Goal: Task Accomplishment & Management: Use online tool/utility

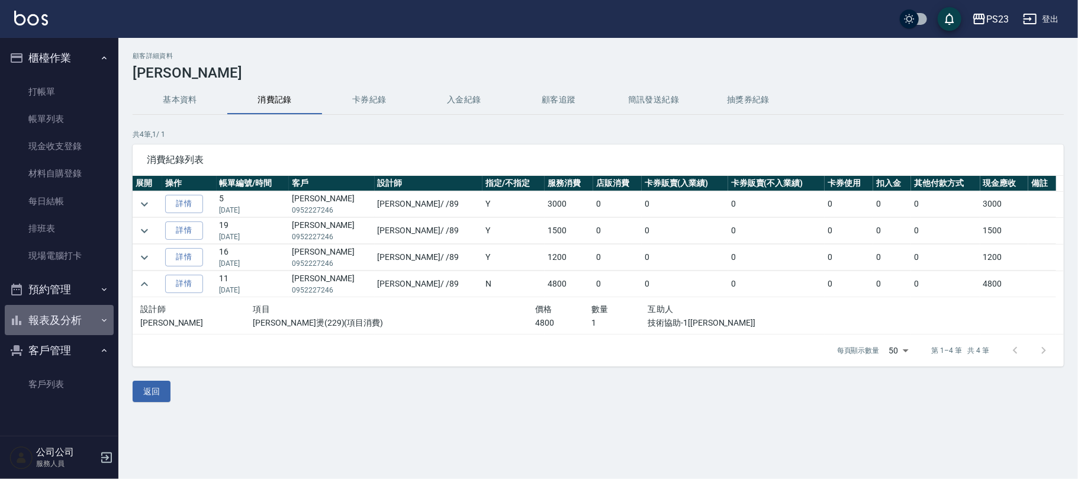
drag, startPoint x: 70, startPoint y: 316, endPoint x: 66, endPoint y: 308, distance: 8.5
click at [70, 316] on button "報表及分析" at bounding box center [59, 320] width 109 height 31
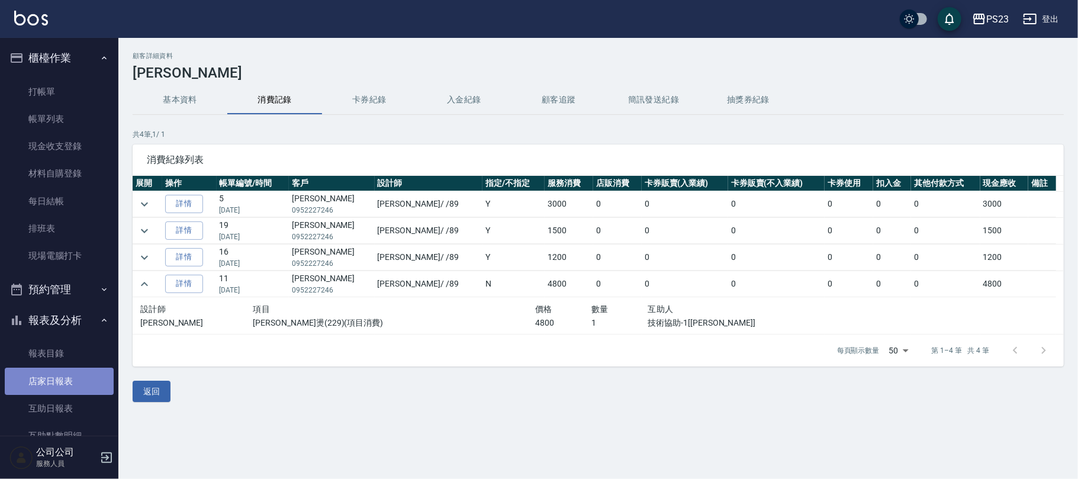
click at [69, 380] on link "店家日報表" at bounding box center [59, 381] width 109 height 27
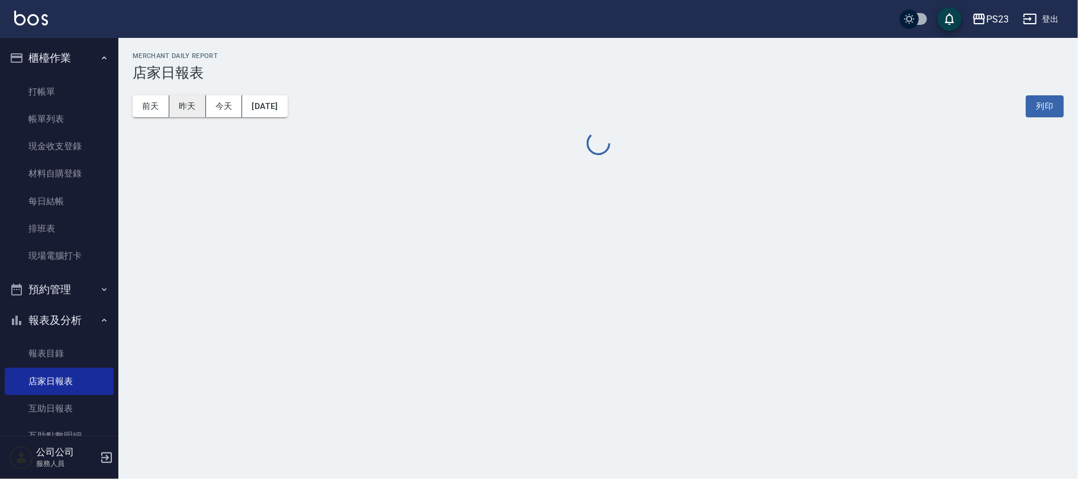
click at [195, 102] on button "昨天" at bounding box center [187, 106] width 37 height 22
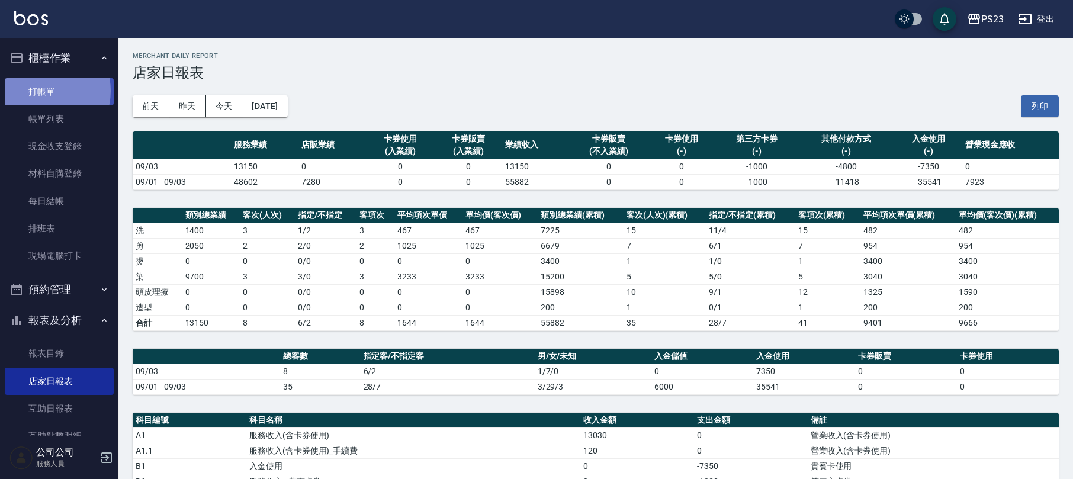
click at [41, 91] on link "打帳單" at bounding box center [59, 91] width 109 height 27
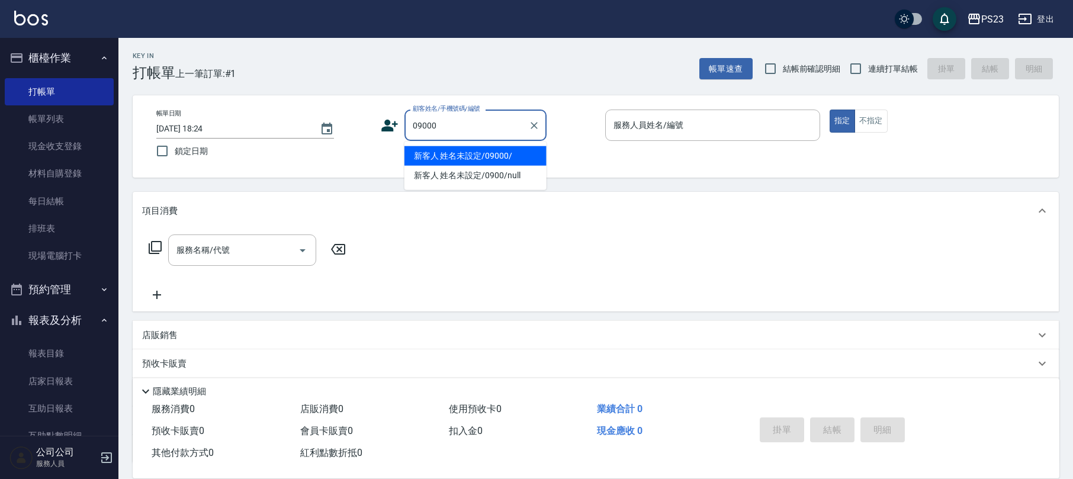
type input "新客人 姓名未設定/09000/"
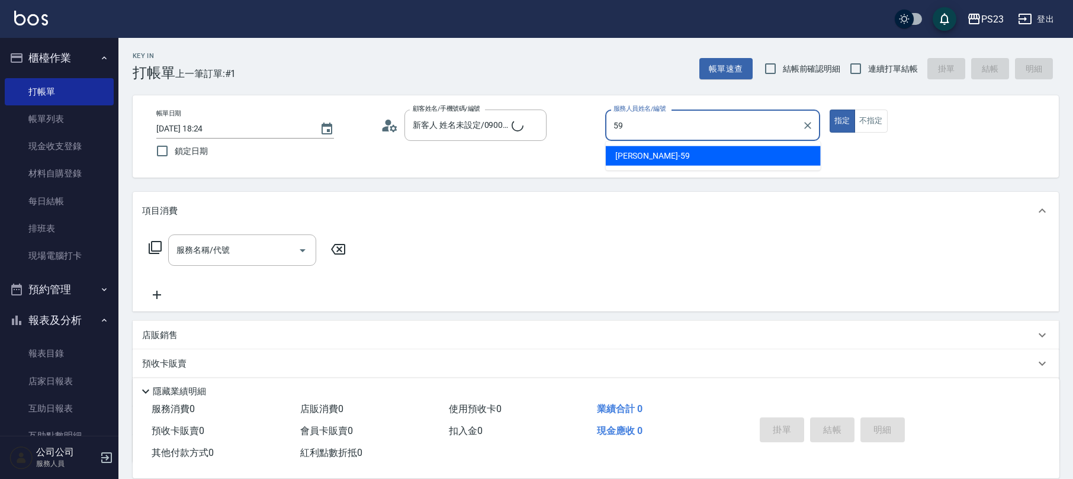
type input "Nanako-59"
type button "true"
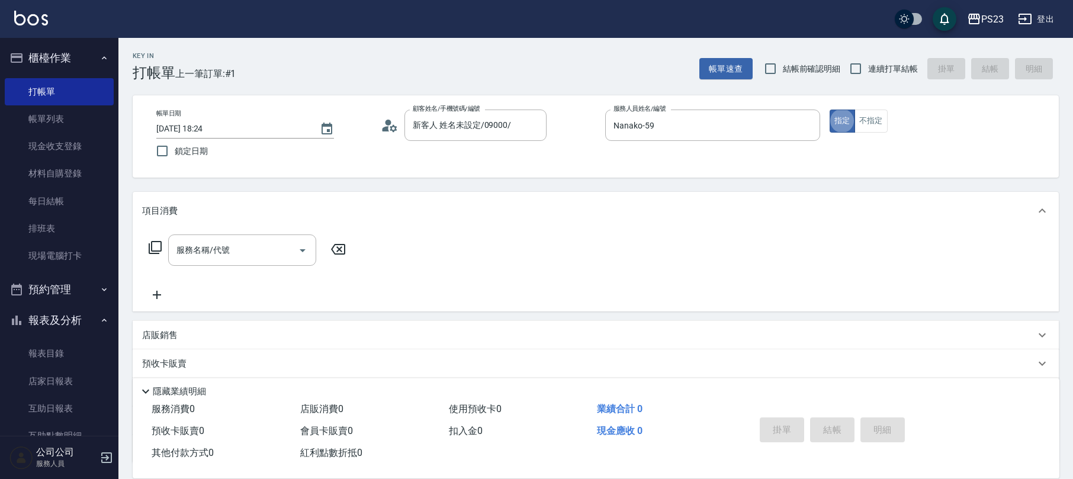
click at [877, 60] on label "連續打單結帳" at bounding box center [880, 68] width 75 height 25
click at [868, 60] on input "連續打單結帳" at bounding box center [855, 68] width 25 height 25
checkbox input "true"
click at [874, 118] on button "不指定" at bounding box center [870, 121] width 33 height 23
drag, startPoint x: 245, startPoint y: 253, endPoint x: 259, endPoint y: 252, distance: 14.3
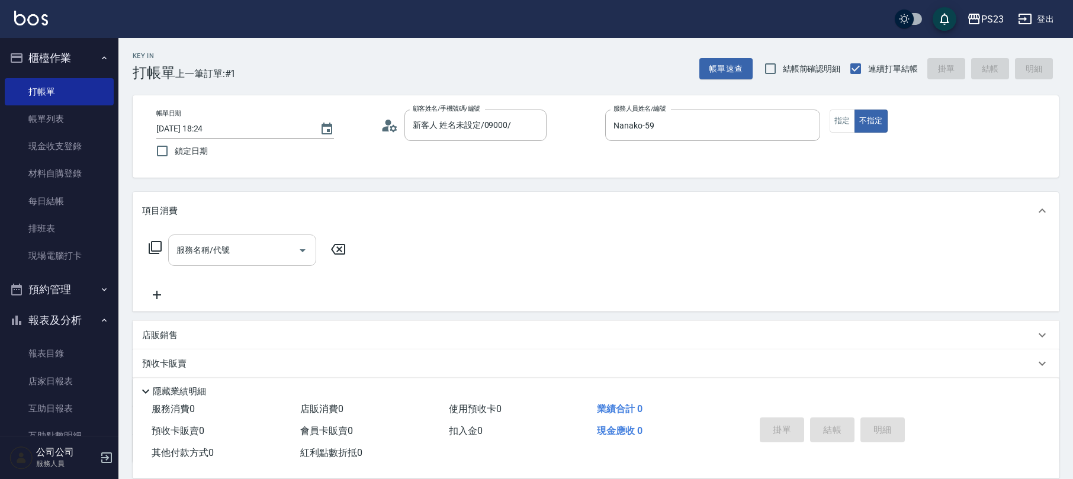
click at [247, 253] on input "服務名稱/代號" at bounding box center [233, 250] width 120 height 21
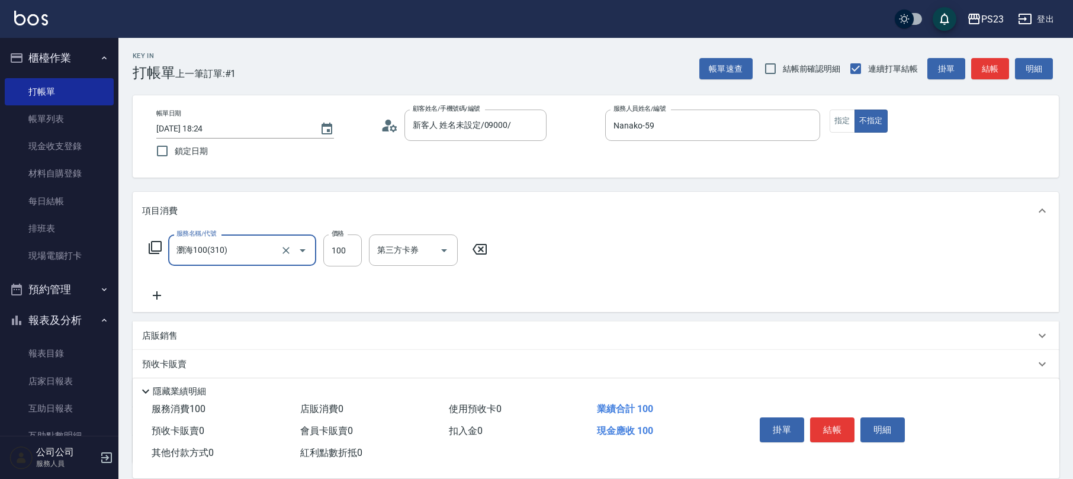
type input "瀏海100(310)"
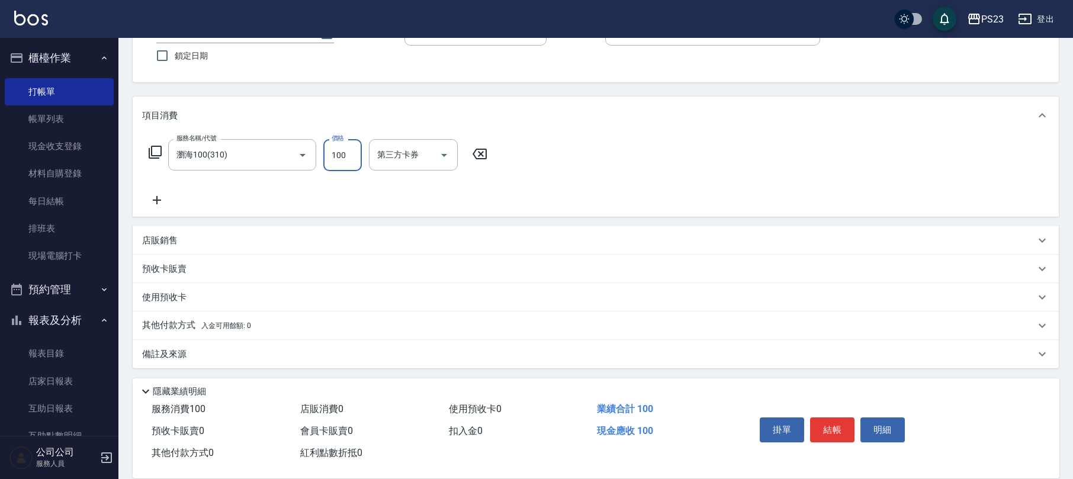
click at [216, 360] on div "備註及來源" at bounding box center [588, 354] width 893 height 12
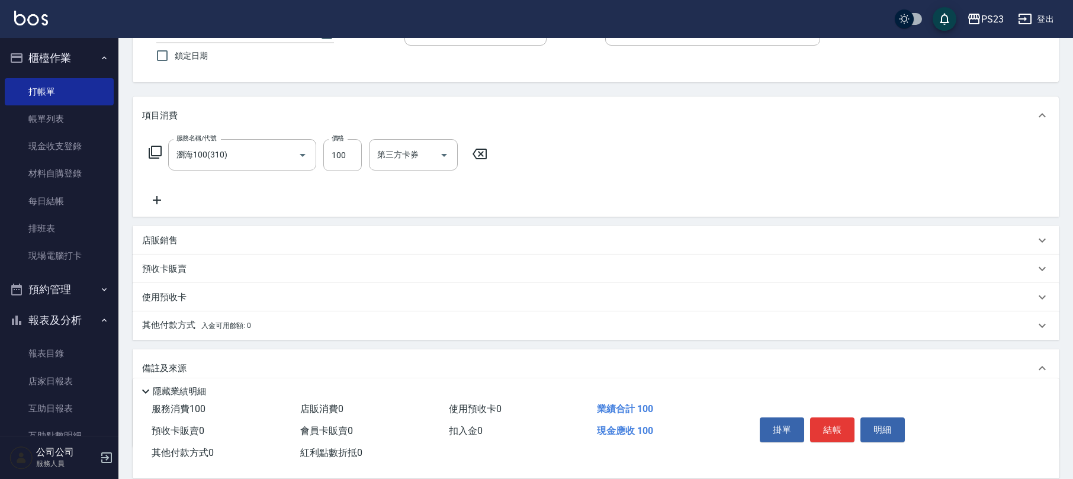
scroll to position [173, 0]
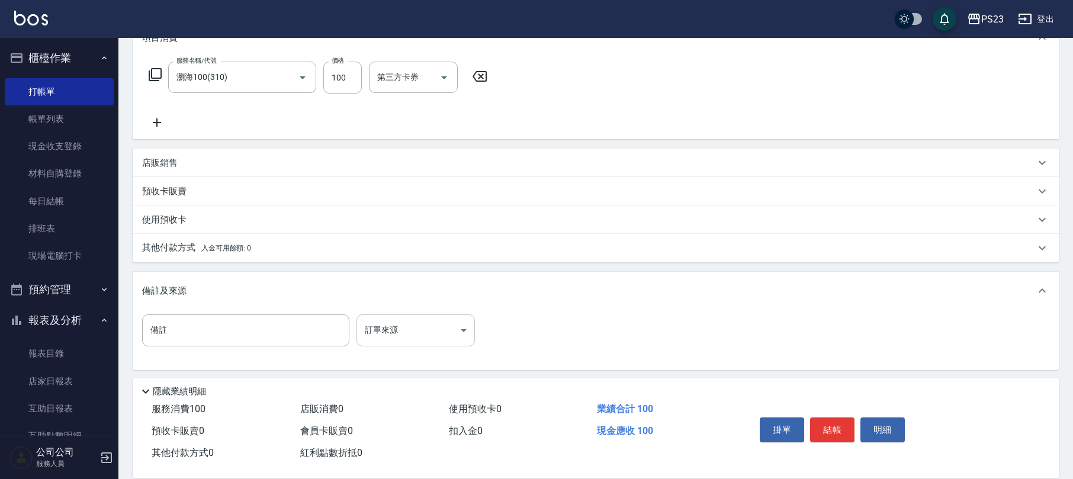
click at [404, 332] on body "PS23 登出 櫃檯作業 打帳單 帳單列表 現金收支登錄 材料自購登錄 每日結帳 排班表 現場電腦打卡 預約管理 預約管理 單日預約紀錄 單週預約紀錄 報表及…" at bounding box center [536, 154] width 1073 height 654
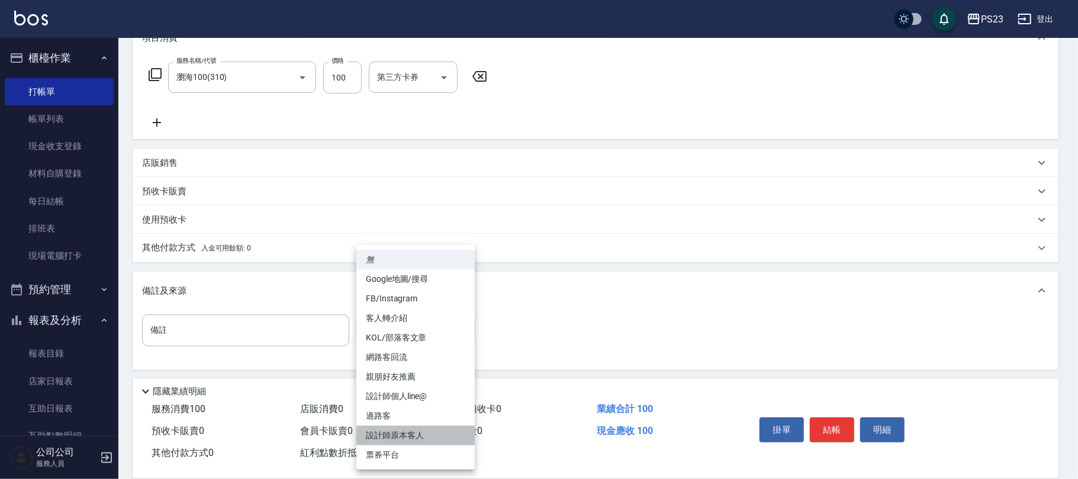
click at [412, 433] on li "設計師原本客人" at bounding box center [415, 436] width 118 height 20
click at [411, 332] on body "PS23 登出 櫃檯作業 打帳單 帳單列表 現金收支登錄 材料自購登錄 每日結帳 排班表 現場電腦打卡 預約管理 預約管理 單日預約紀錄 單週預約紀錄 報表及…" at bounding box center [539, 154] width 1078 height 654
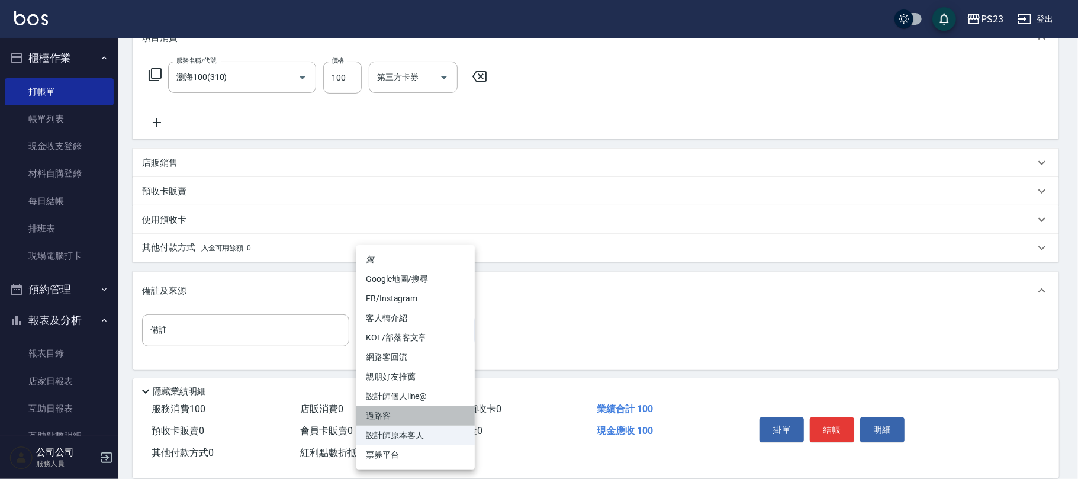
click at [385, 412] on li "過路客" at bounding box center [415, 416] width 118 height 20
type input "過路客"
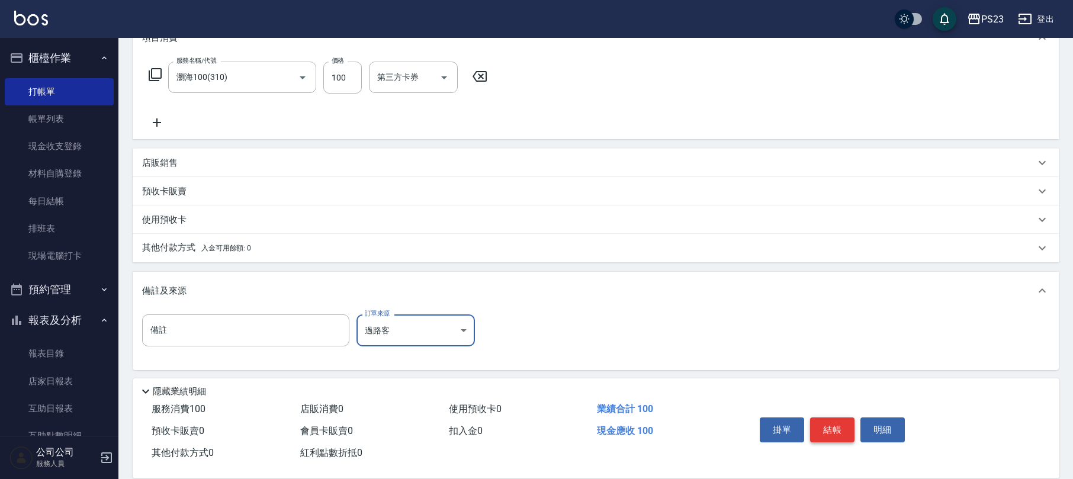
click at [844, 431] on button "結帳" at bounding box center [832, 429] width 44 height 25
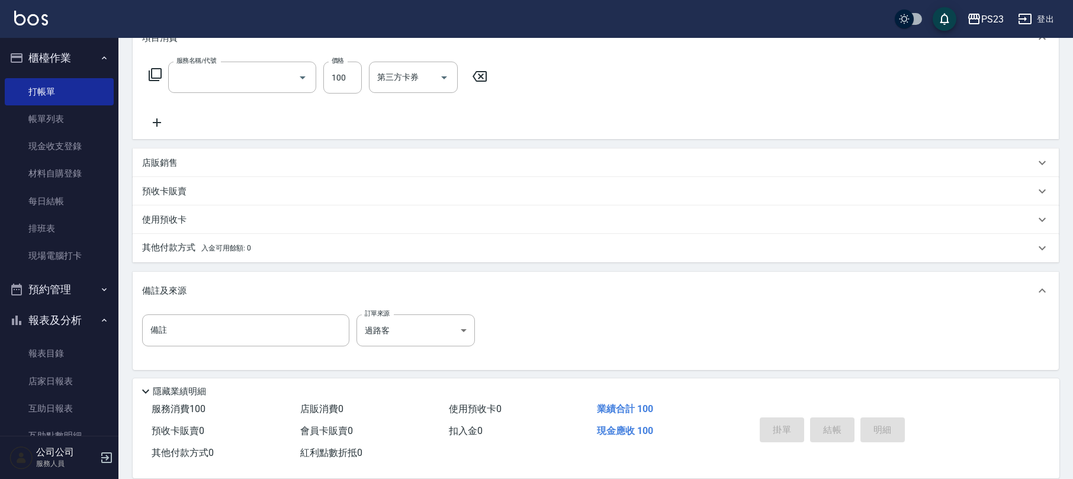
scroll to position [0, 0]
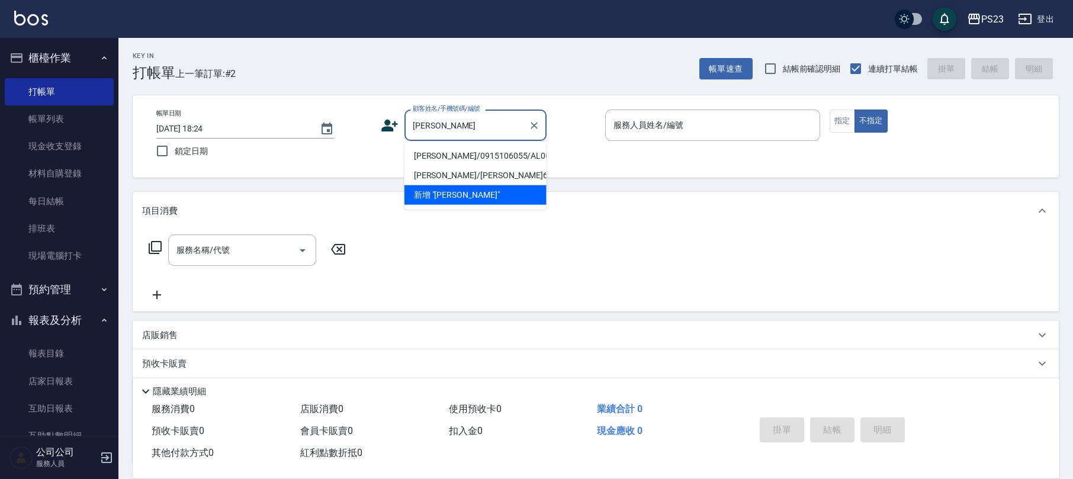
click at [456, 152] on li "[PERSON_NAME]/0915106055/AL001018" at bounding box center [475, 156] width 142 height 20
type input "[PERSON_NAME]/0915106055/AL001018"
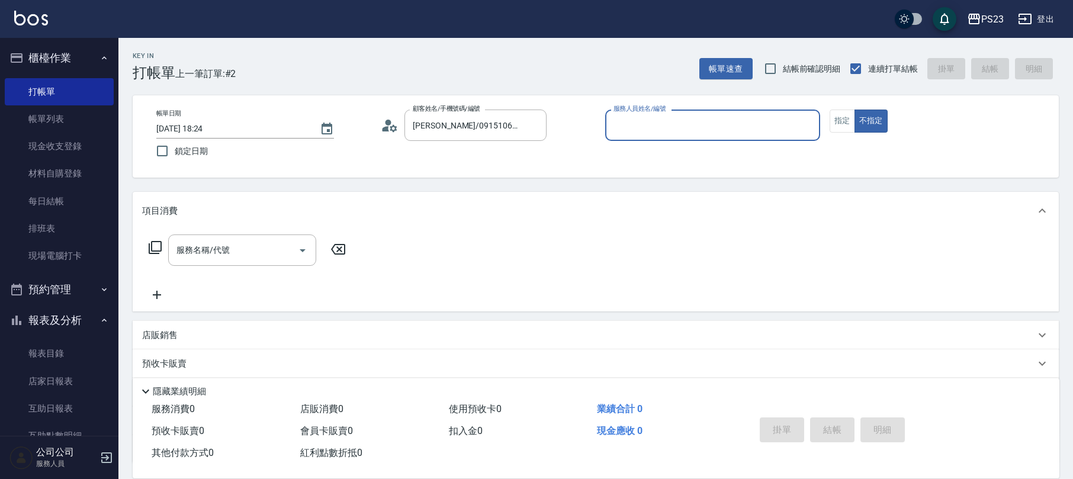
type input "ALin-8"
click at [844, 124] on button "指定" at bounding box center [841, 121] width 25 height 23
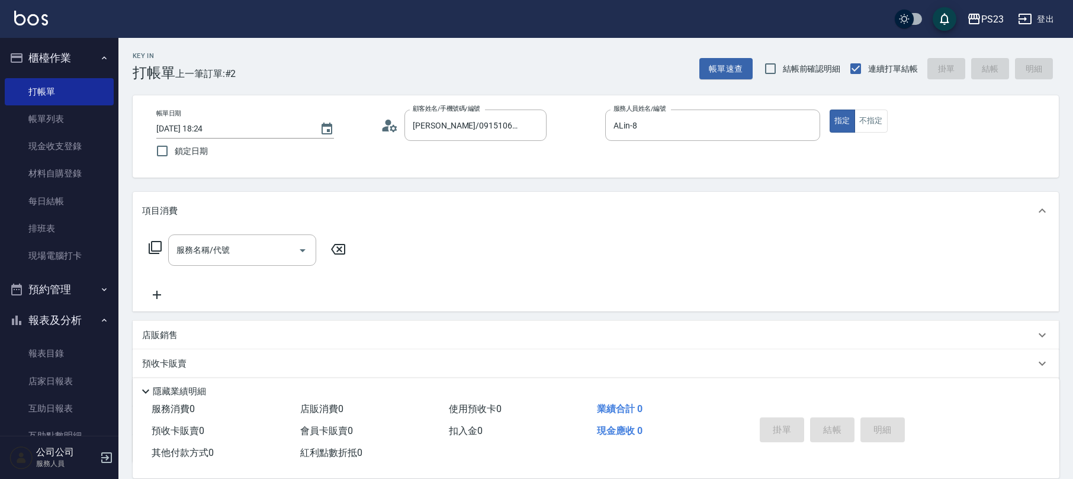
drag, startPoint x: 253, startPoint y: 244, endPoint x: 244, endPoint y: 223, distance: 23.3
click at [253, 242] on input "服務名稱/代號" at bounding box center [233, 250] width 120 height 21
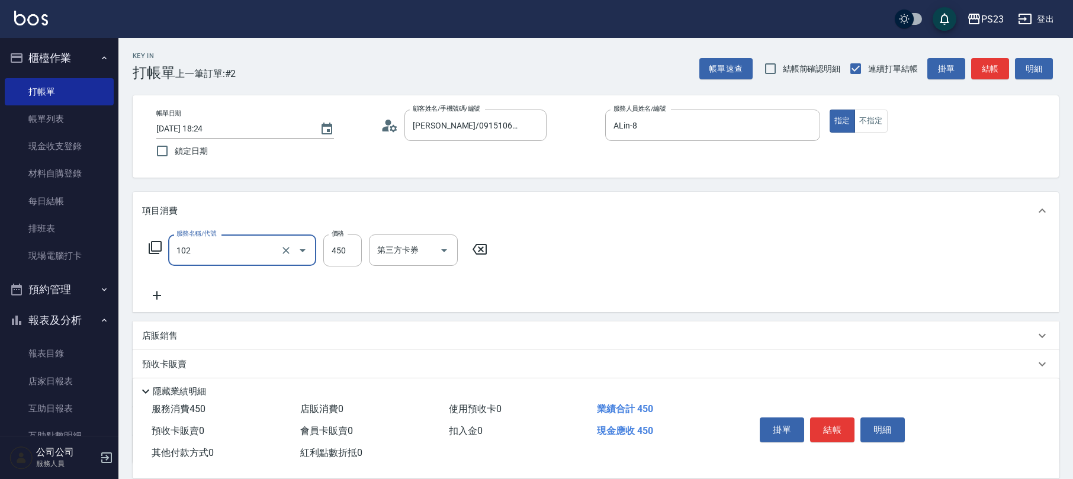
type input "洗髮450(102)"
type input "500"
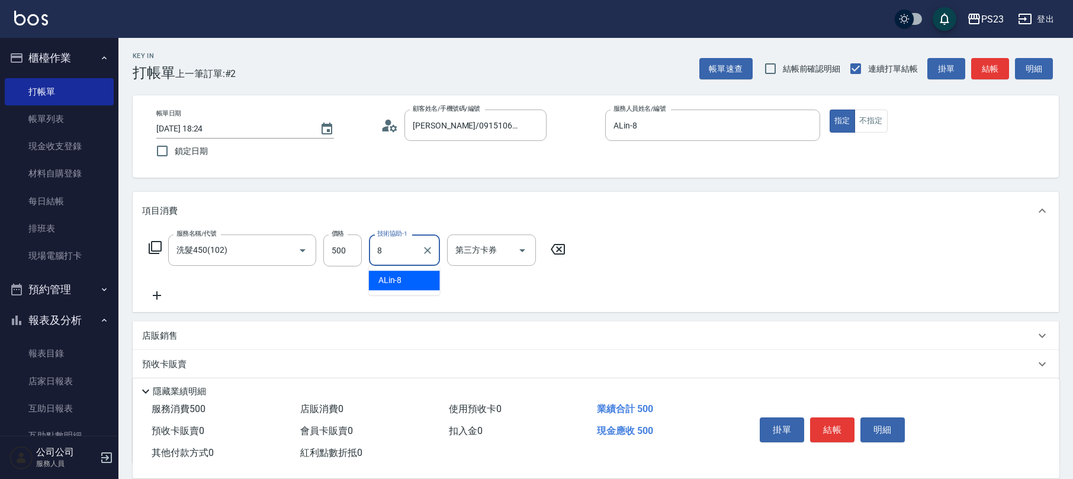
type input "ALin-8"
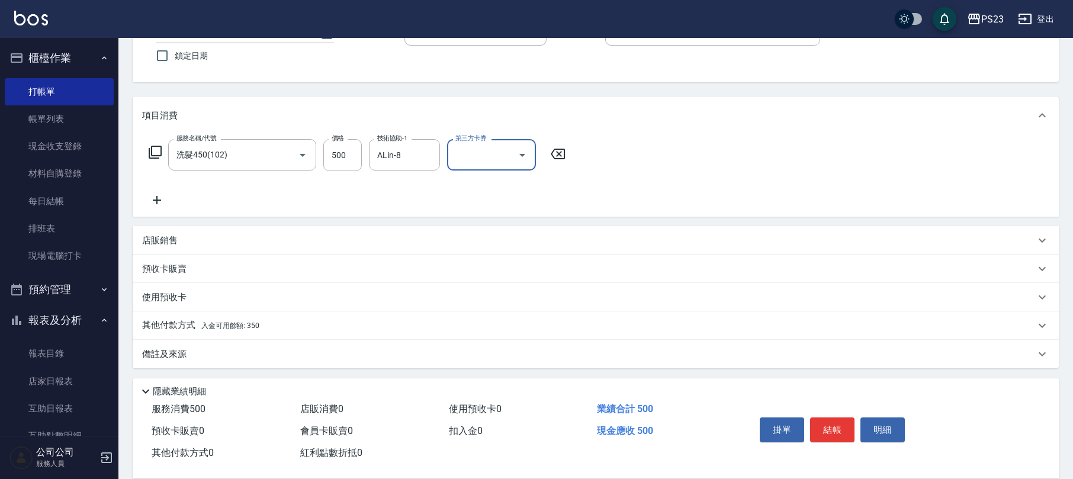
click at [207, 352] on div "備註及來源" at bounding box center [588, 354] width 893 height 12
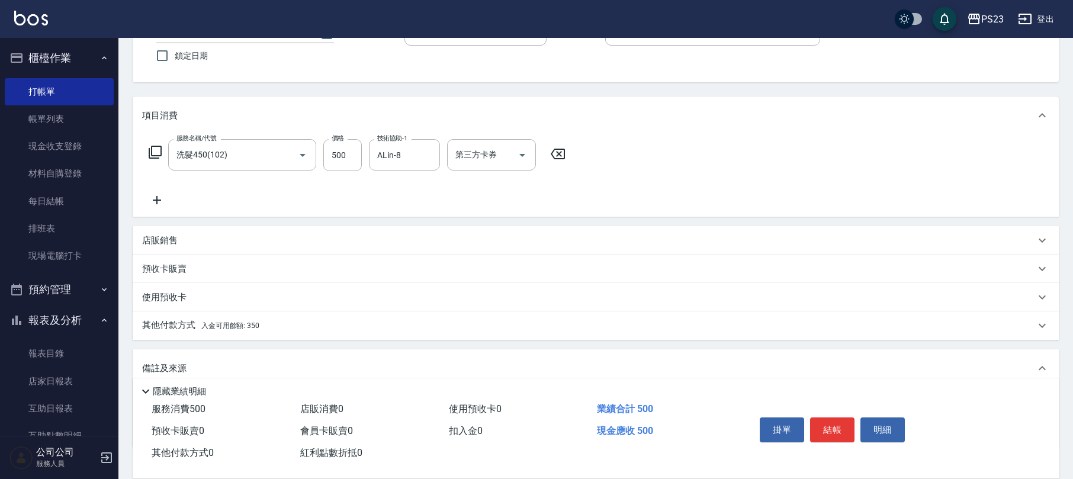
scroll to position [174, 0]
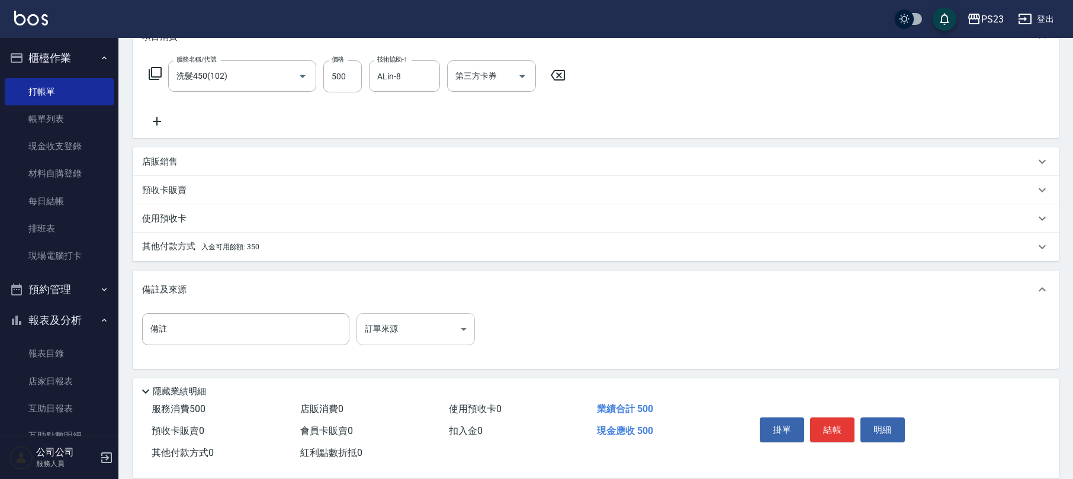
click at [407, 323] on body "PS23 登出 櫃檯作業 打帳單 帳單列表 現金收支登錄 材料自購登錄 每日結帳 排班表 現場電腦打卡 預約管理 預約管理 單日預約紀錄 單週預約紀錄 報表及…" at bounding box center [536, 153] width 1073 height 654
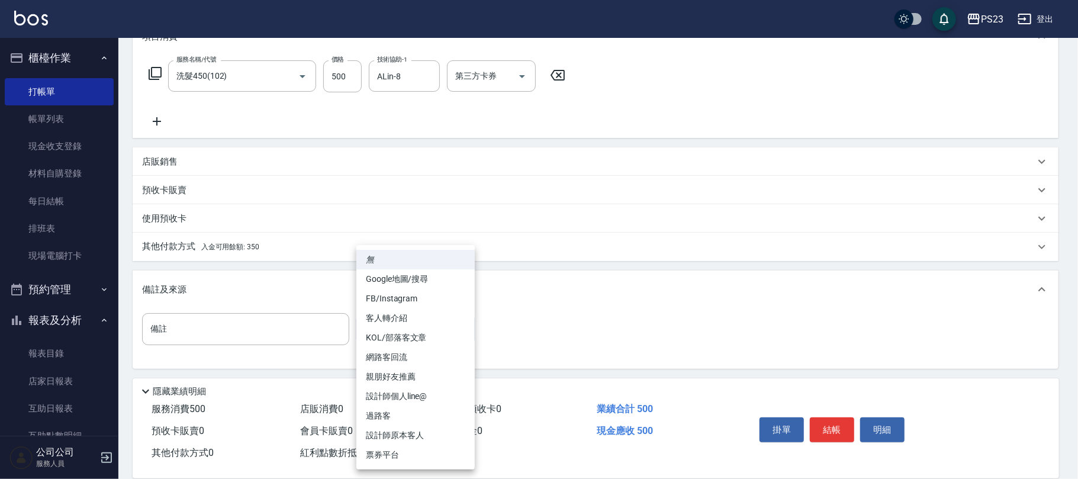
click at [406, 433] on li "設計師原本客人" at bounding box center [415, 436] width 118 height 20
type input "設計師原本客人"
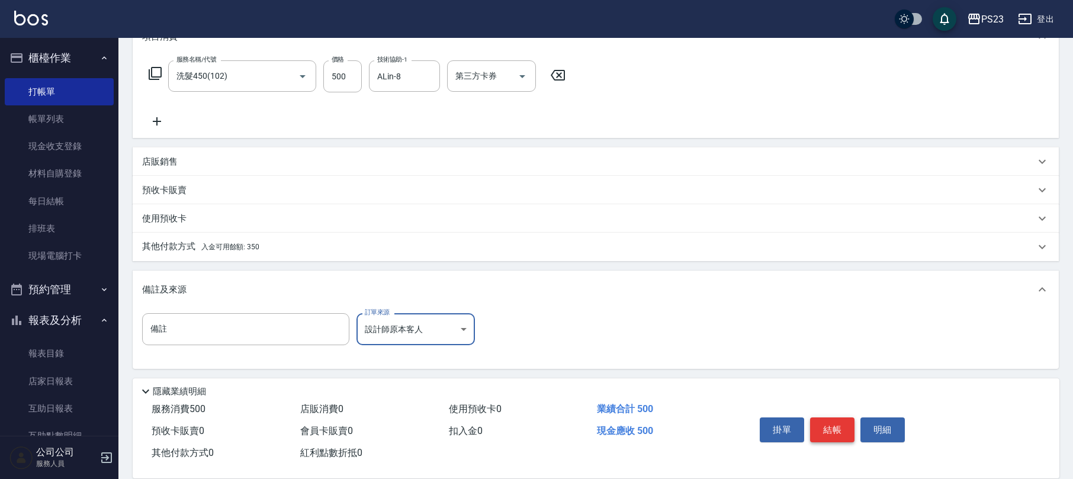
click at [838, 427] on button "結帳" at bounding box center [832, 429] width 44 height 25
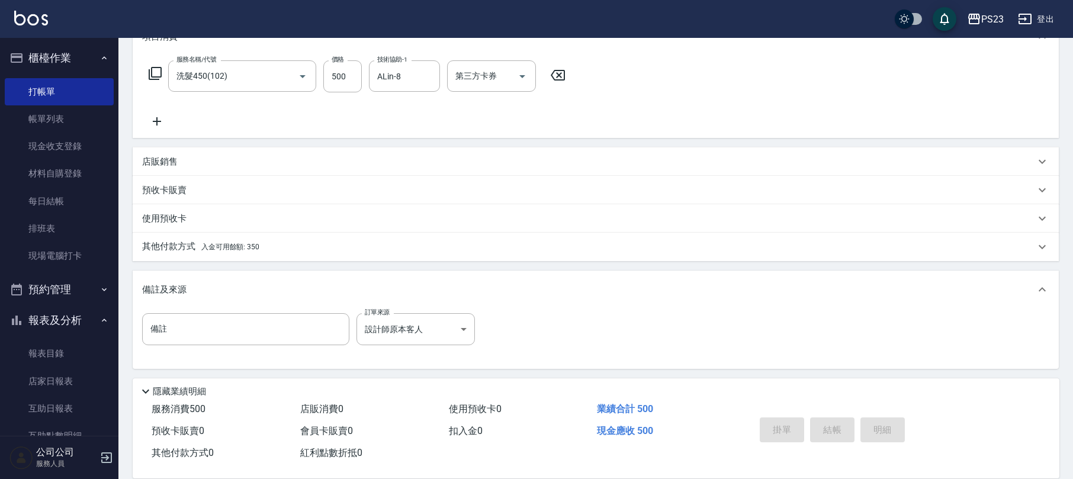
type input "[DATE] 18:25"
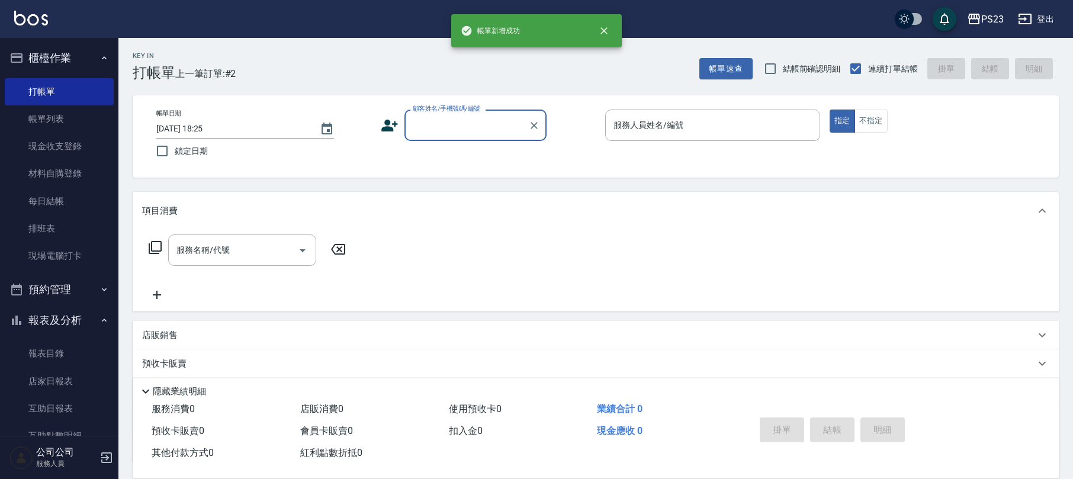
scroll to position [0, 0]
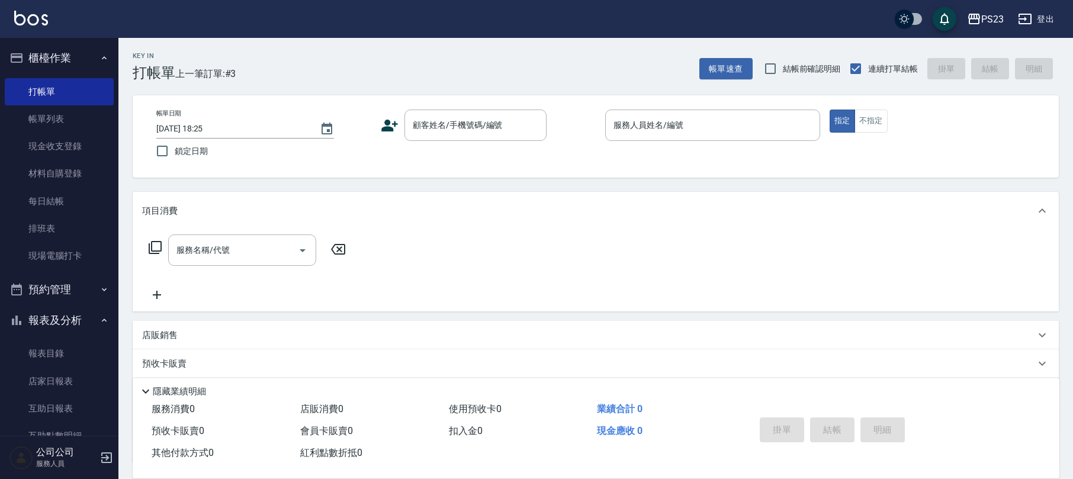
click at [391, 119] on icon at bounding box center [390, 126] width 18 height 18
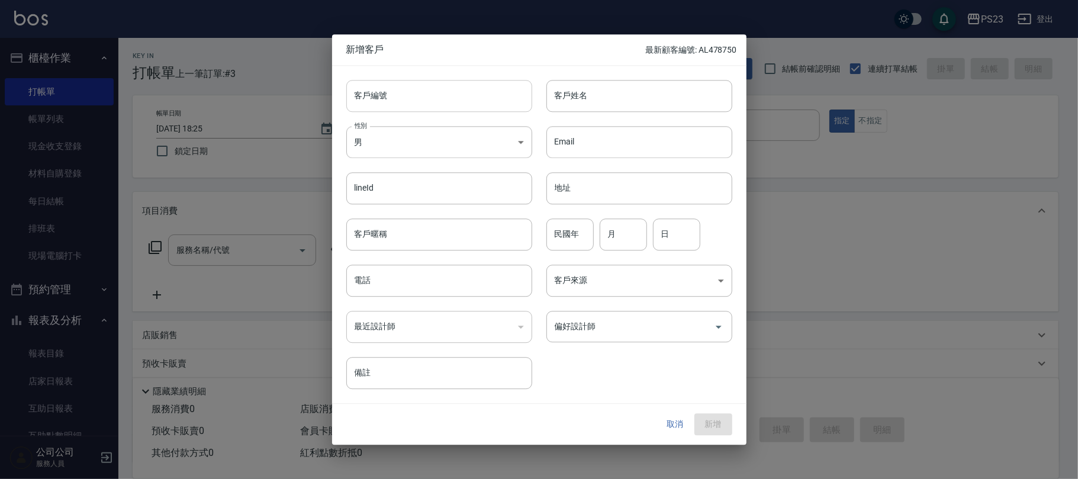
click at [411, 98] on input "客戶編號" at bounding box center [439, 96] width 186 height 32
type input "AL0504"
click at [494, 275] on input "電話" at bounding box center [439, 281] width 186 height 32
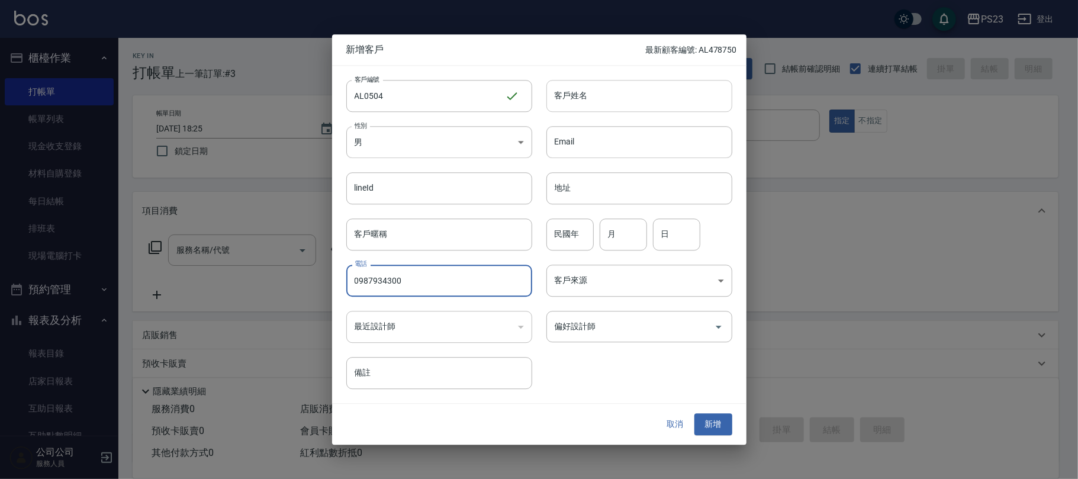
type input "0987934300"
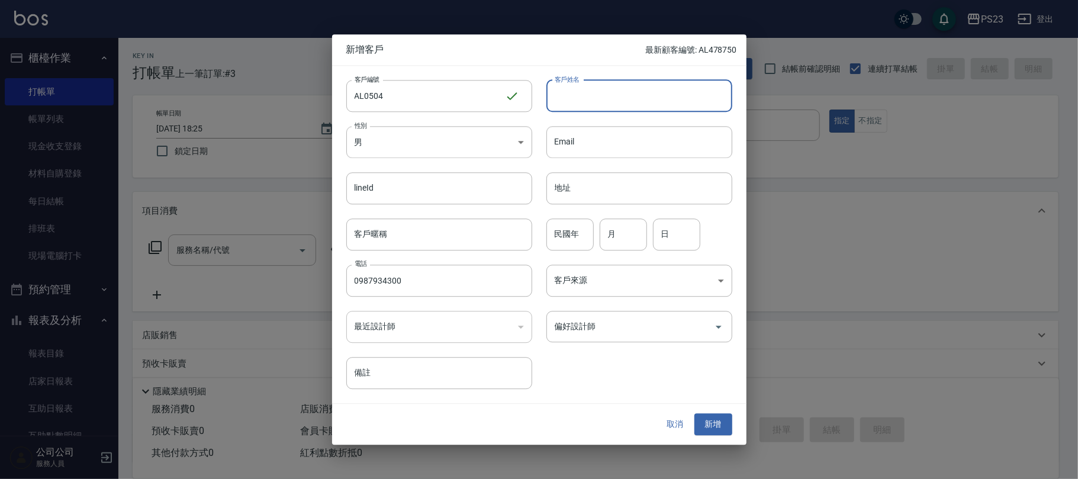
click at [597, 102] on input "客戶姓名" at bounding box center [639, 96] width 186 height 32
type input "[PERSON_NAME]"
click at [632, 245] on input "月" at bounding box center [623, 234] width 47 height 32
type input "5"
type input "4"
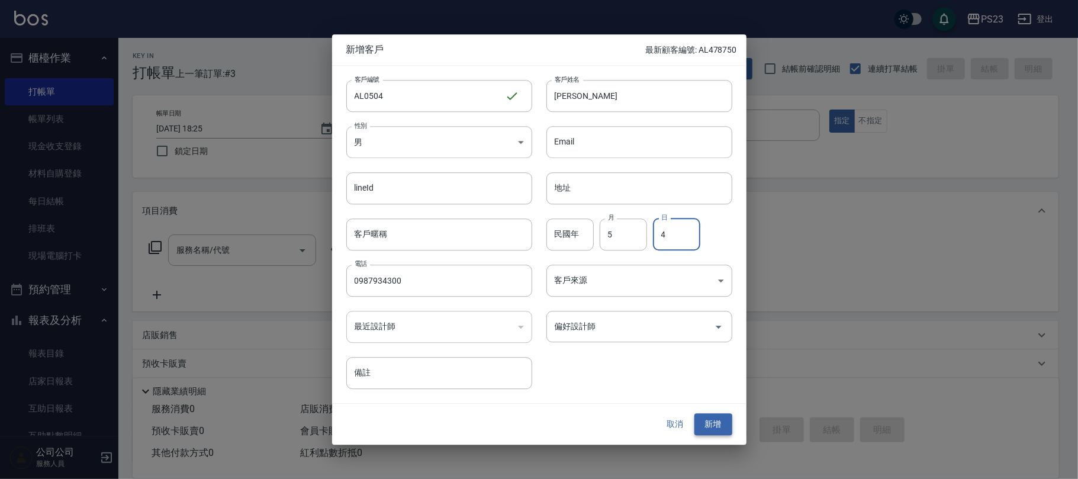
click at [712, 425] on button "新增" at bounding box center [713, 425] width 38 height 22
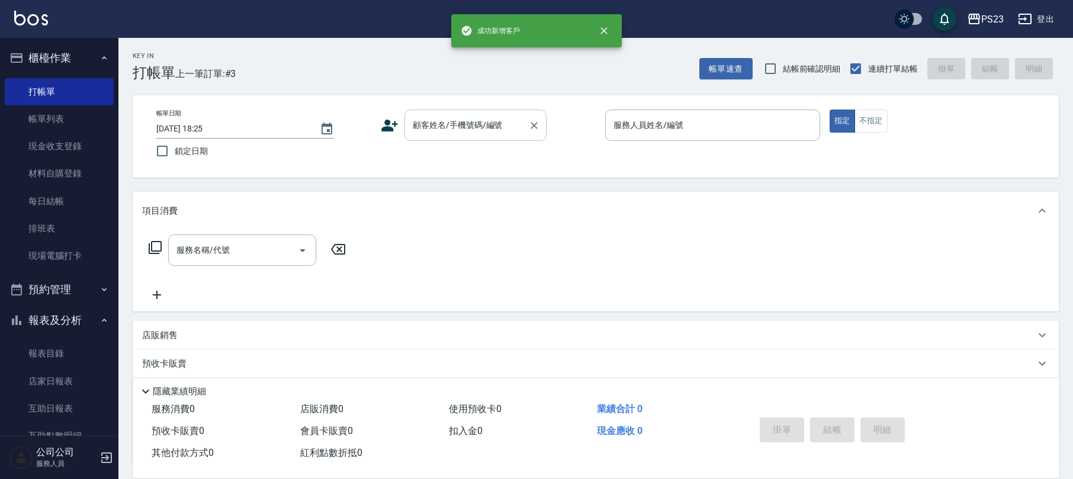
click at [448, 128] on input "顧客姓名/手機號碼/編號" at bounding box center [467, 125] width 114 height 21
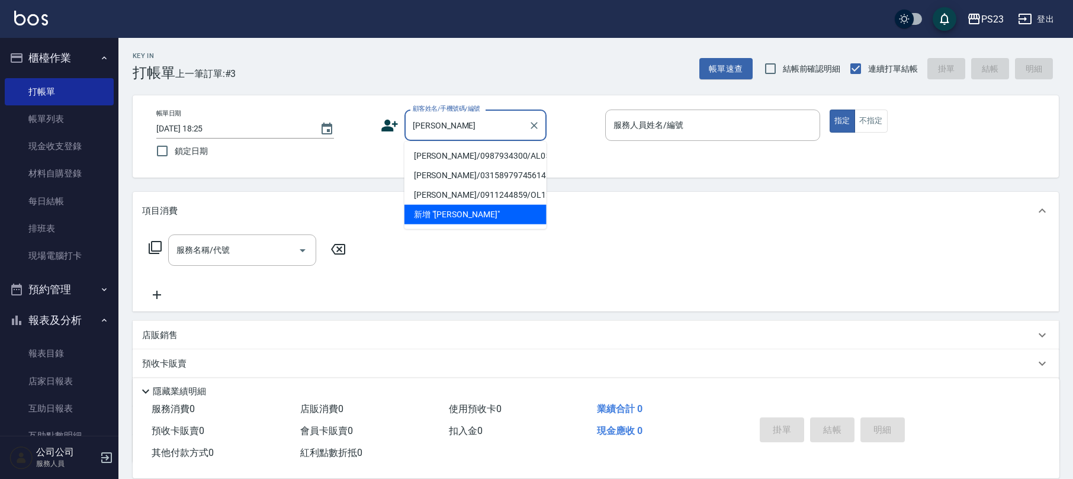
click at [475, 152] on li "[PERSON_NAME]/0987934300/AL0504" at bounding box center [475, 156] width 142 height 20
type input "[PERSON_NAME]/0987934300/AL0504"
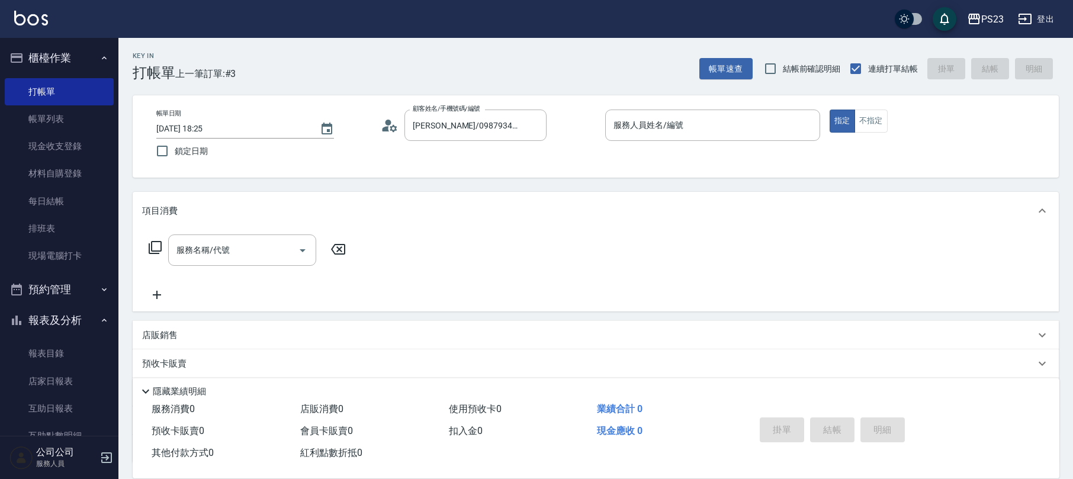
click at [387, 126] on icon at bounding box center [385, 128] width 7 height 5
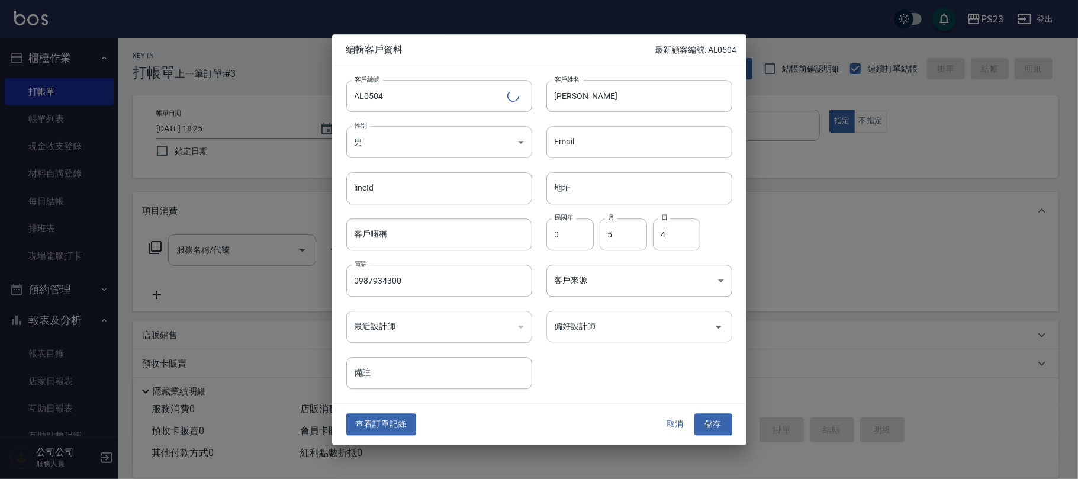
click at [602, 329] on input "偏好設計師" at bounding box center [630, 326] width 157 height 21
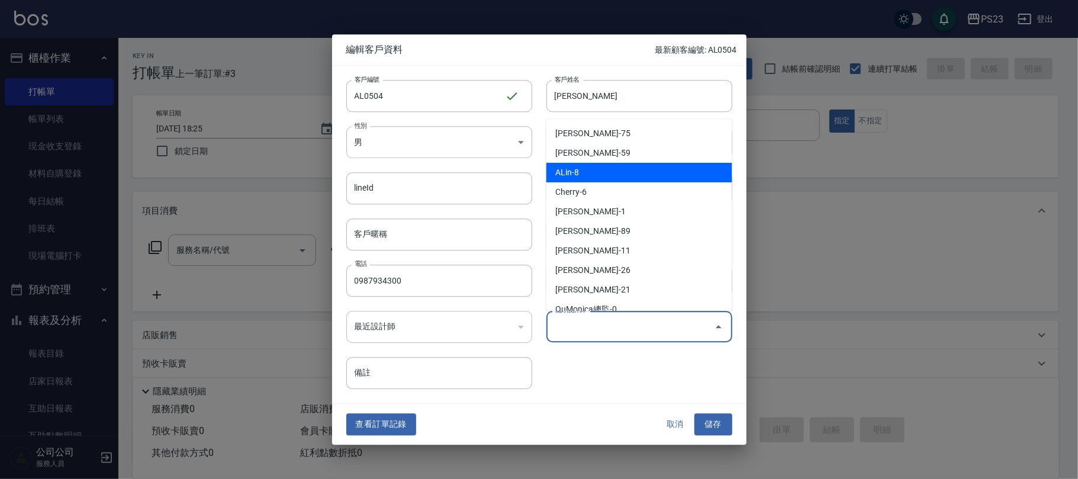
click at [602, 171] on li "ALin-8" at bounding box center [639, 173] width 186 height 20
type input "ALin"
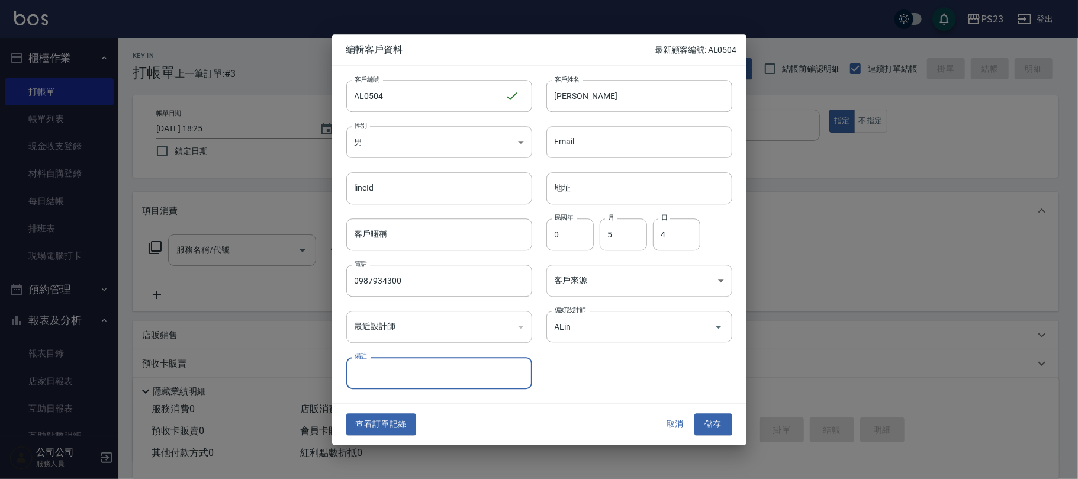
click at [590, 279] on body "PS23 登出 櫃檯作業 打帳單 帳單列表 現金收支登錄 材料自購登錄 每日結帳 排班表 現場電腦打卡 預約管理 預約管理 單日預約紀錄 單週預約紀錄 報表及…" at bounding box center [539, 287] width 1078 height 574
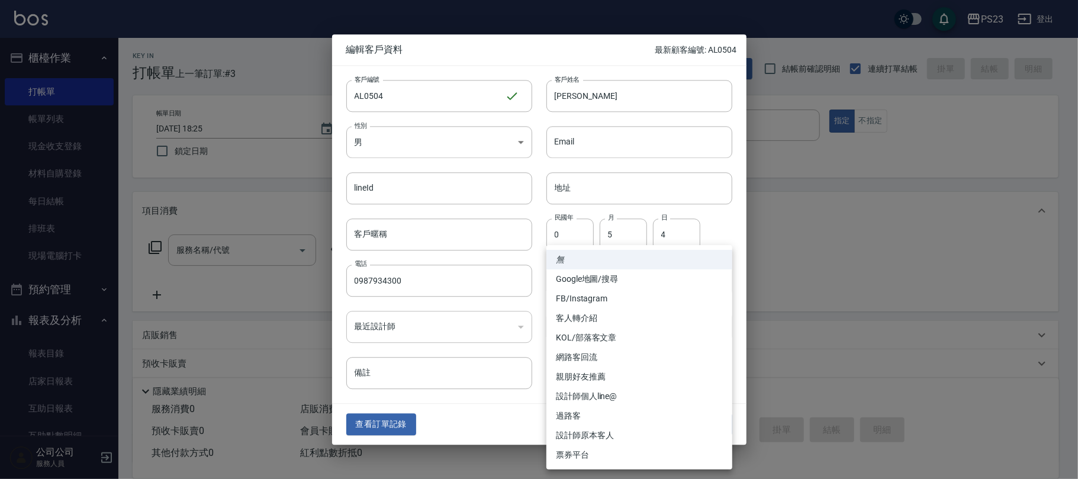
click at [586, 298] on li "FB/Instagram" at bounding box center [639, 299] width 186 height 20
type input "FB/Instagram"
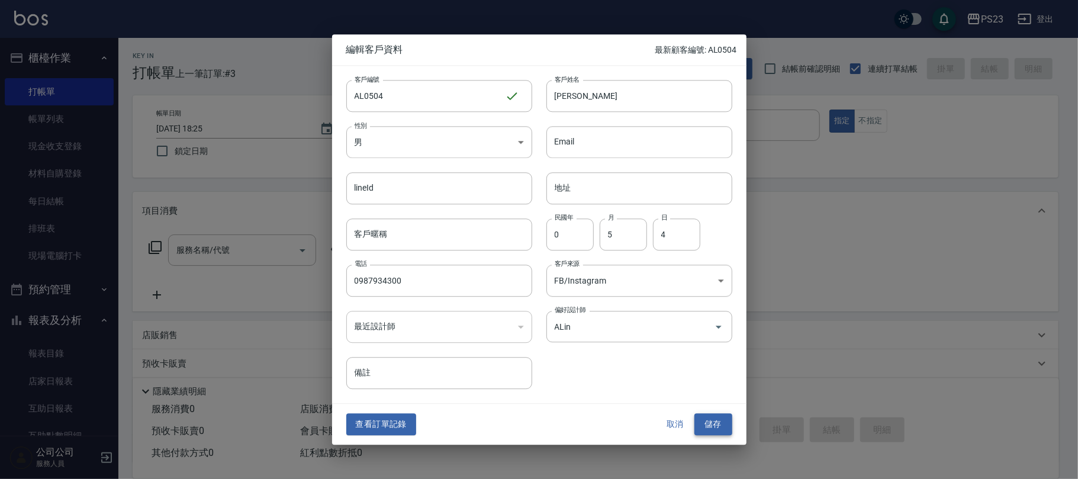
click at [723, 420] on button "儲存" at bounding box center [713, 425] width 38 height 22
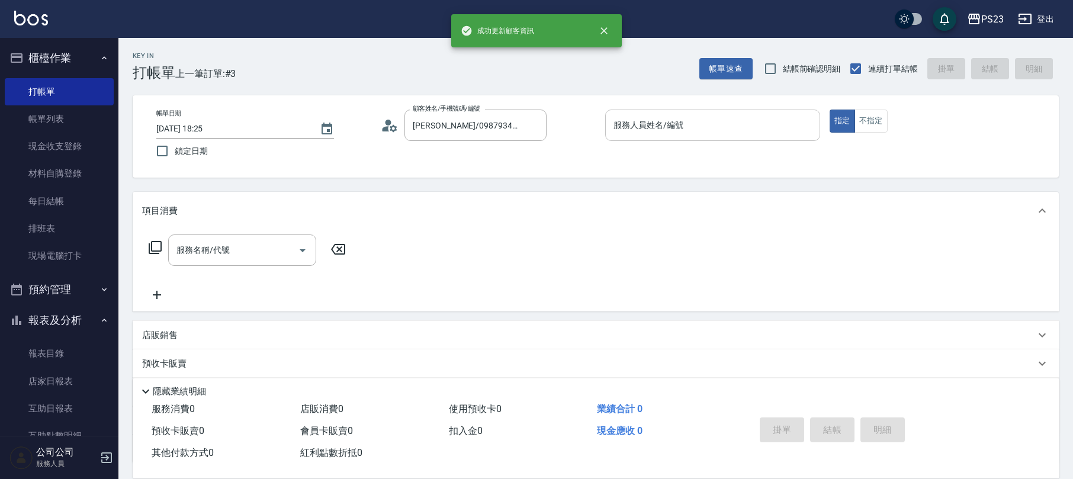
click at [671, 138] on div "服務人員姓名/編號" at bounding box center [712, 125] width 215 height 31
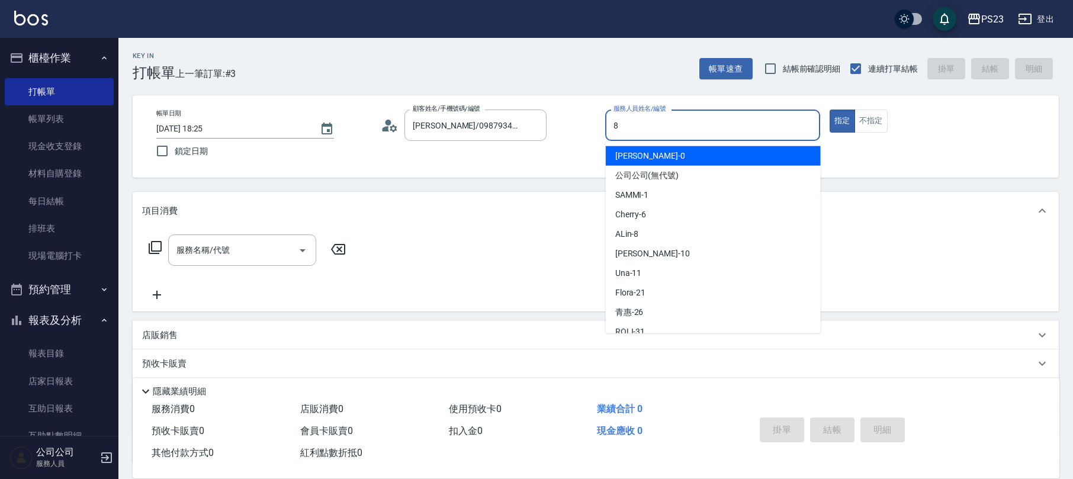
type input "ALin-8"
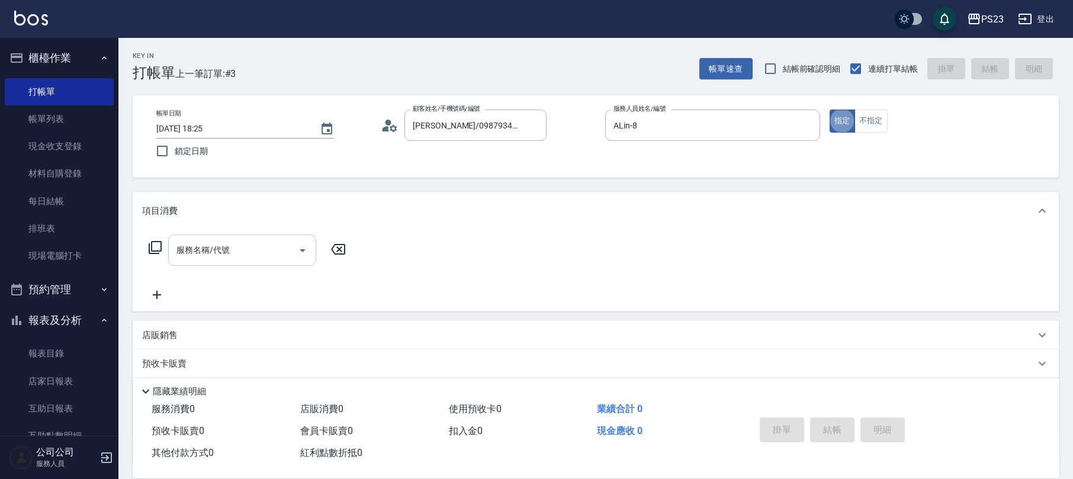
click at [240, 246] on input "服務名稱/代號" at bounding box center [233, 250] width 120 height 21
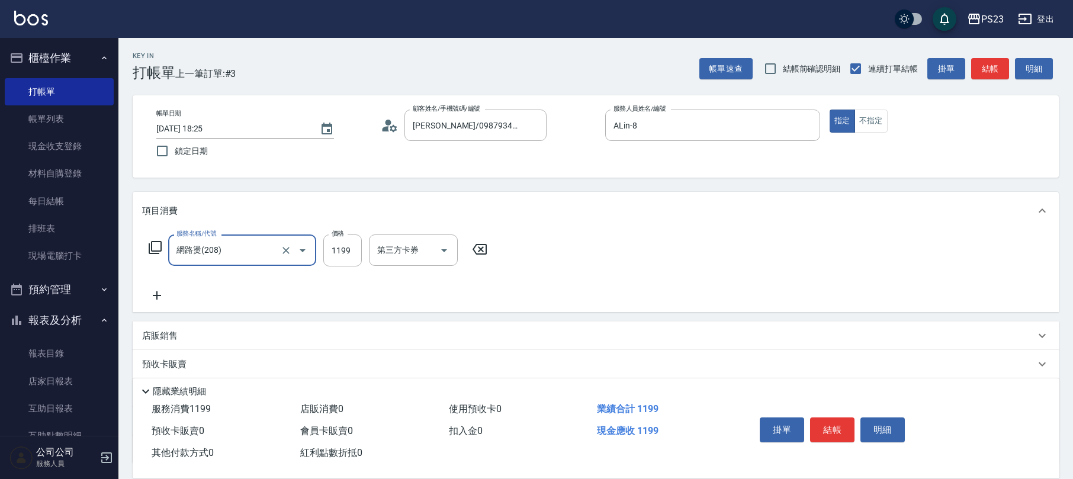
type input "網路燙(208)"
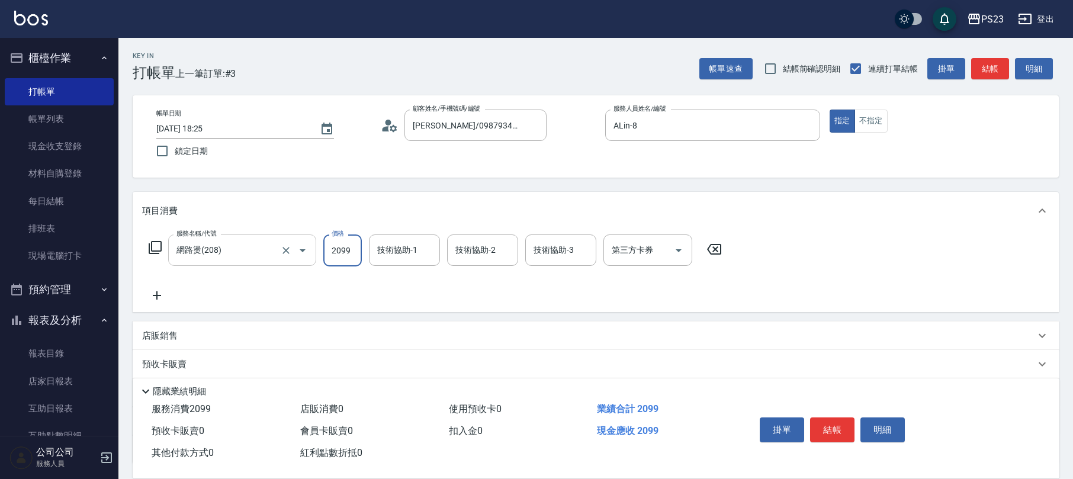
type input "2099"
type input "ALin-8"
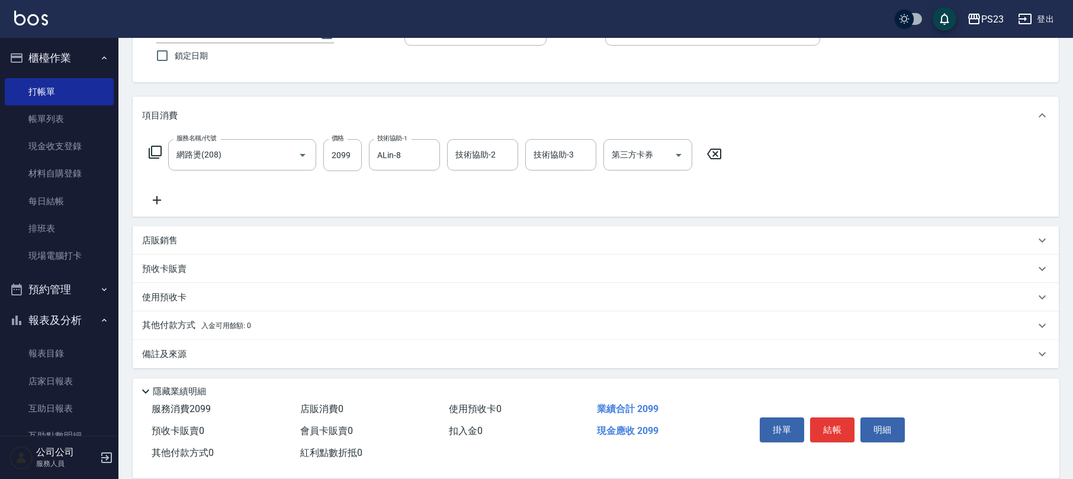
click at [253, 356] on div "備註及來源" at bounding box center [588, 354] width 893 height 12
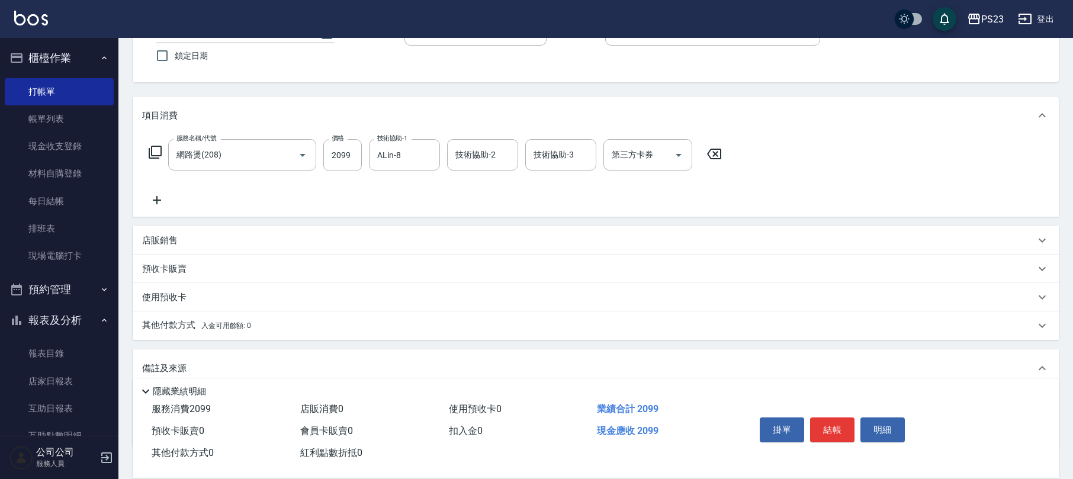
scroll to position [174, 0]
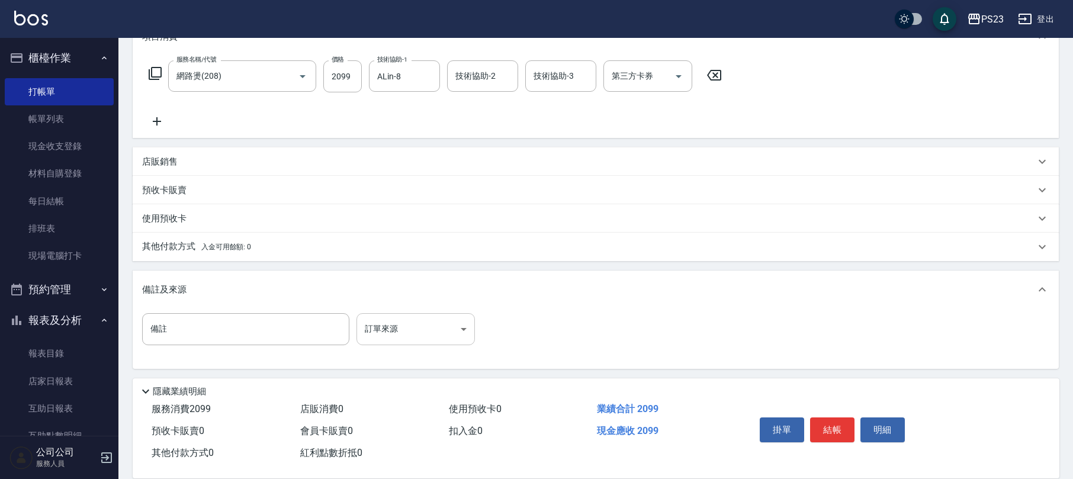
click at [396, 325] on body "PS23 登出 櫃檯作業 打帳單 帳單列表 現金收支登錄 材料自購登錄 每日結帳 排班表 現場電腦打卡 預約管理 預約管理 單日預約紀錄 單週預約紀錄 報表及…" at bounding box center [536, 153] width 1073 height 654
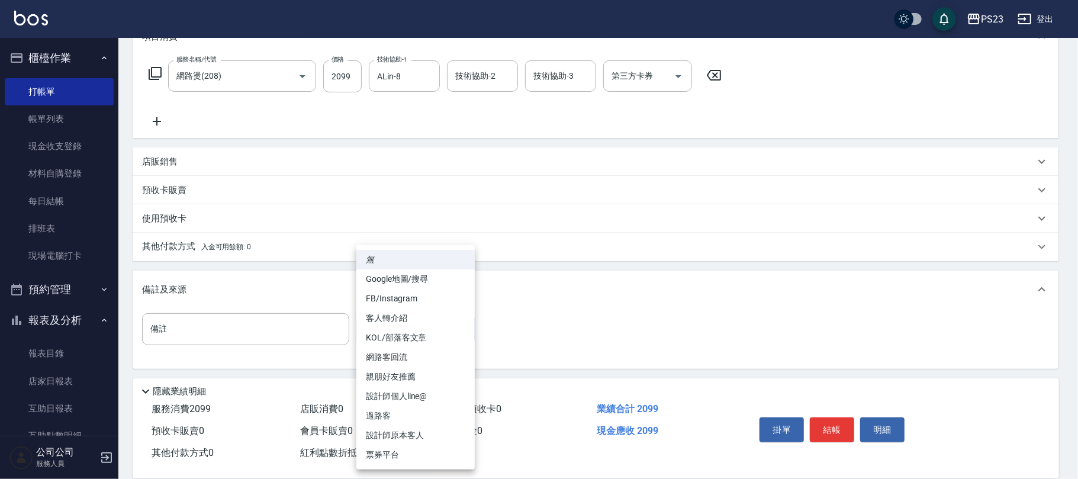
click at [395, 299] on li "FB/Instagram" at bounding box center [415, 299] width 118 height 20
type input "FB/Instagram"
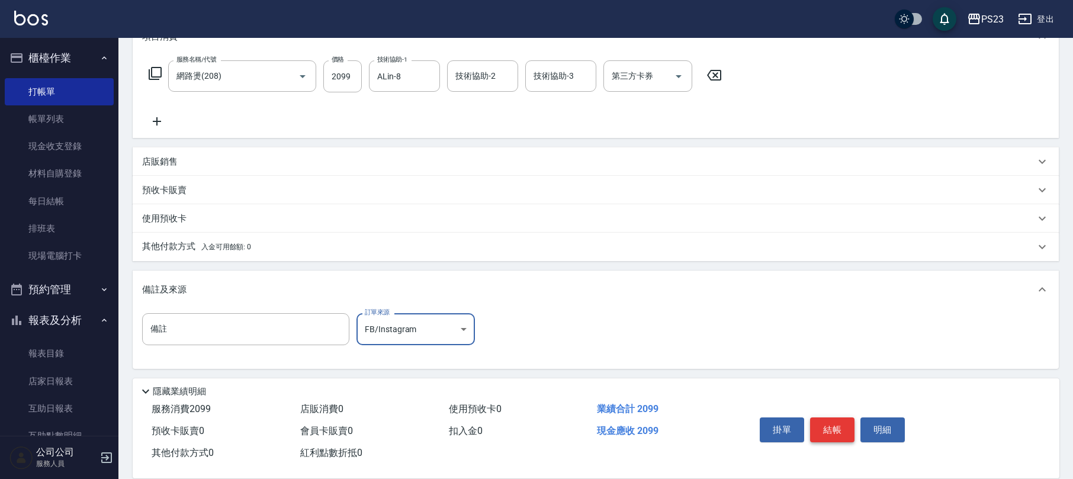
click at [832, 424] on button "結帳" at bounding box center [832, 429] width 44 height 25
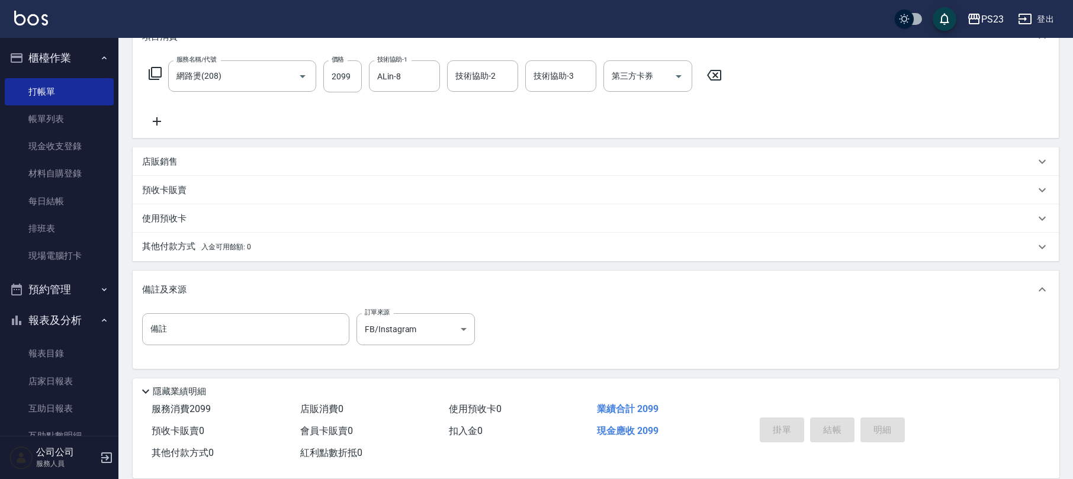
type input "[DATE] 18:26"
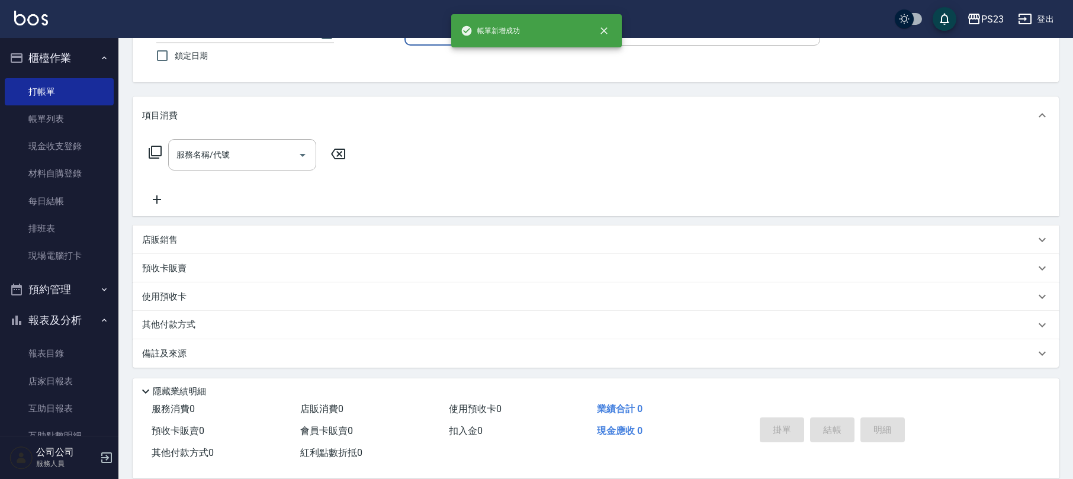
scroll to position [0, 0]
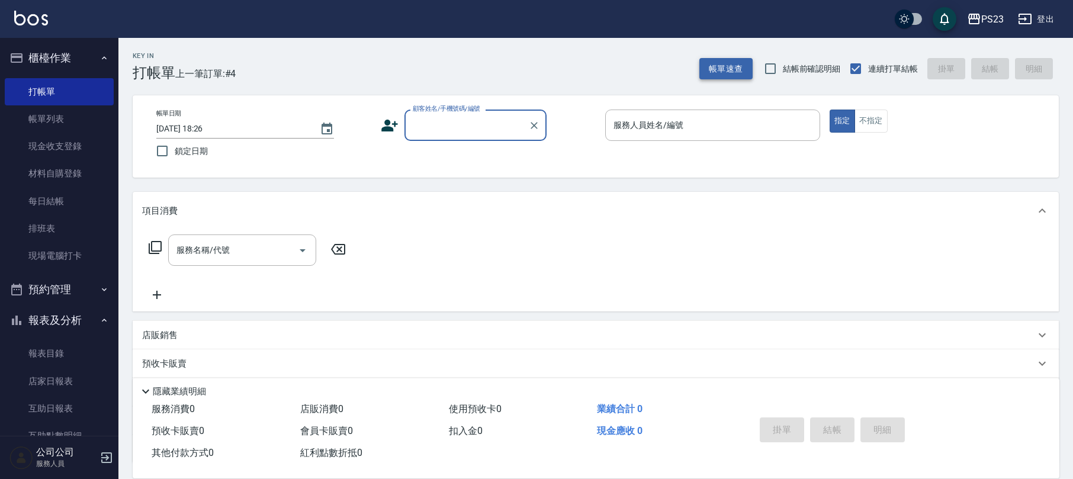
click at [709, 65] on button "帳單速查" at bounding box center [725, 69] width 53 height 22
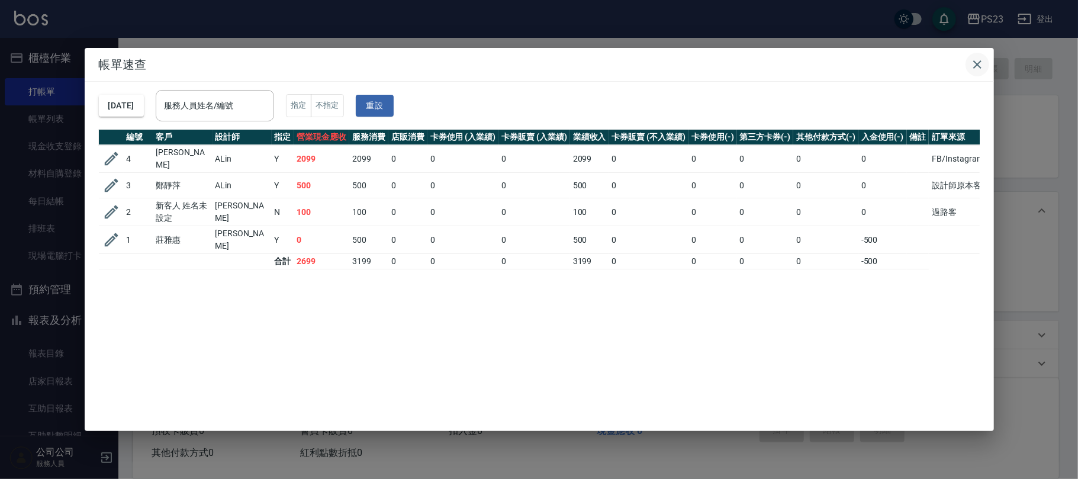
click at [980, 65] on icon "button" at bounding box center [977, 64] width 14 height 14
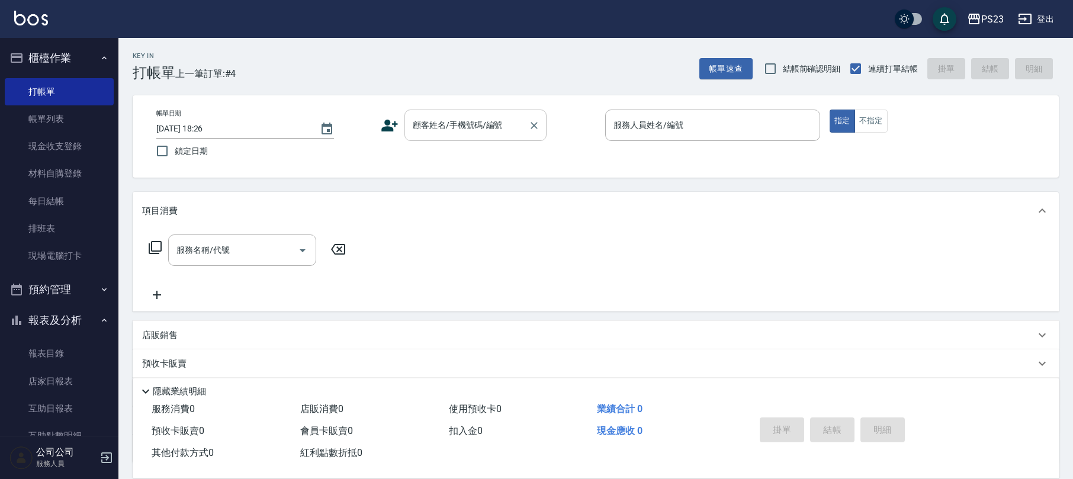
click at [456, 130] on input "顧客姓名/手機號碼/編號" at bounding box center [467, 125] width 114 height 21
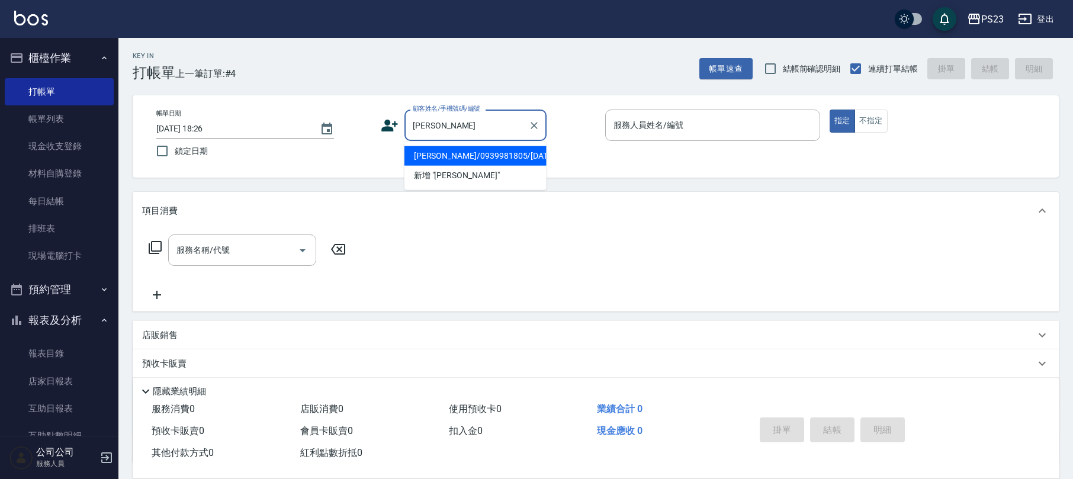
click at [503, 155] on li "[PERSON_NAME]/0939981805/[DATE]" at bounding box center [475, 156] width 142 height 20
type input "[PERSON_NAME]/0939981805/[DATE]"
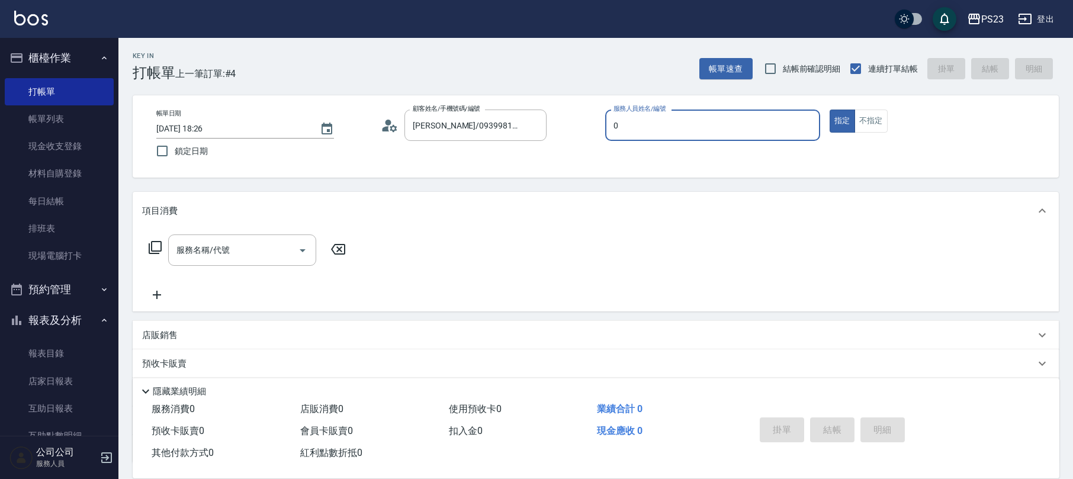
type input "[PERSON_NAME]-0"
click at [213, 242] on input "服務名稱/代號" at bounding box center [233, 250] width 120 height 21
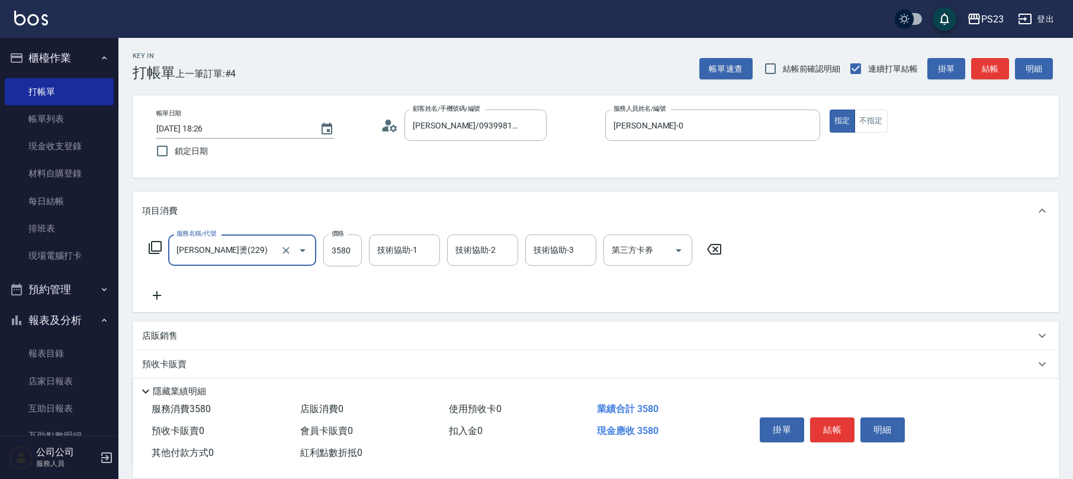
type input "[PERSON_NAME]燙(229)"
type input "6800"
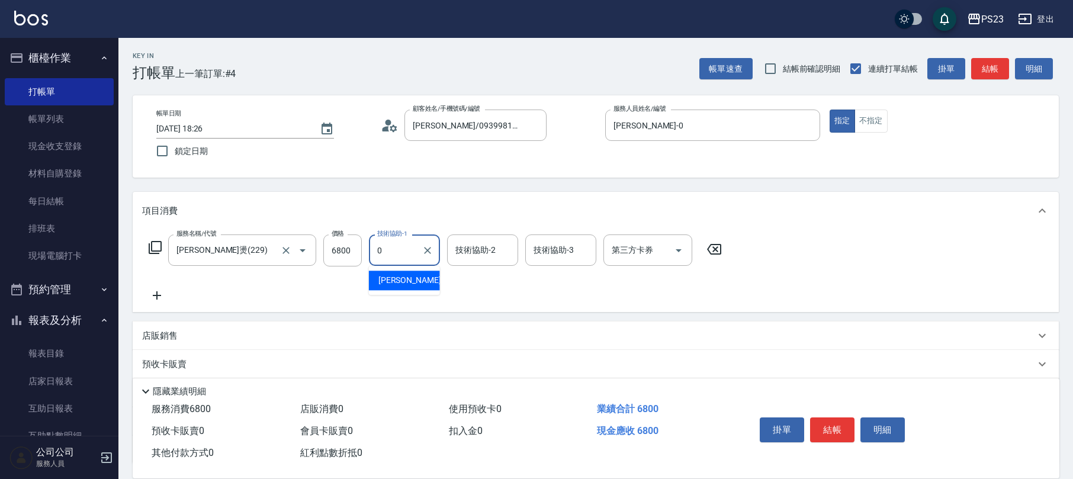
type input "[PERSON_NAME]-0"
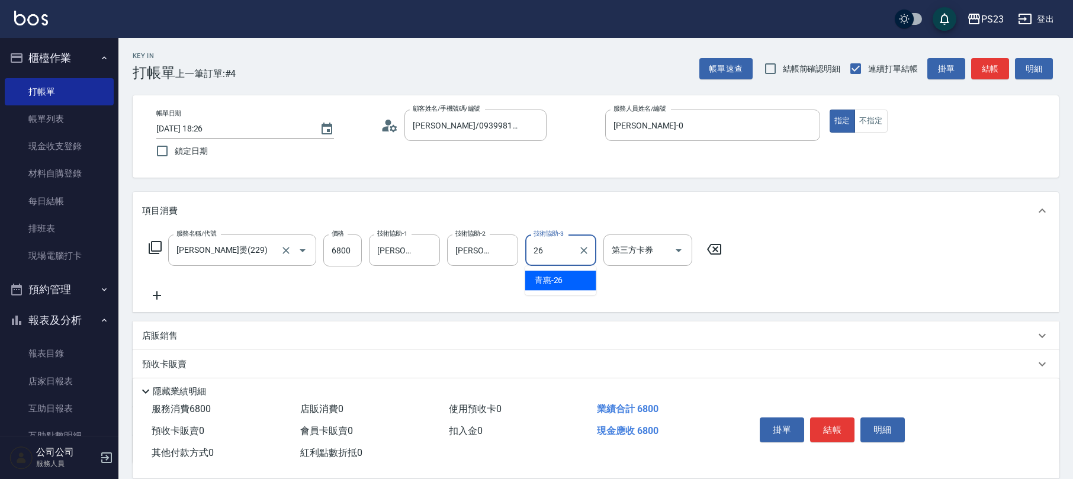
type input "青惠-26"
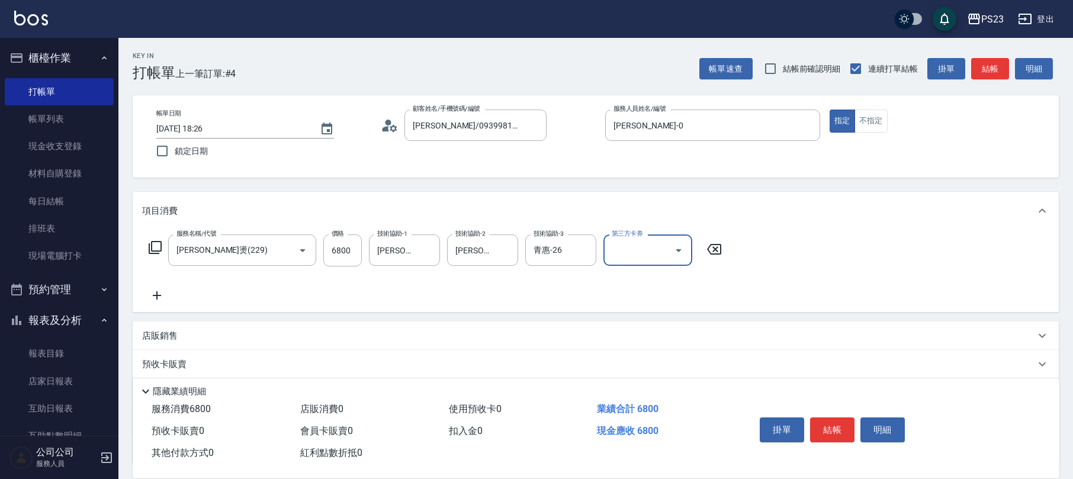
scroll to position [95, 0]
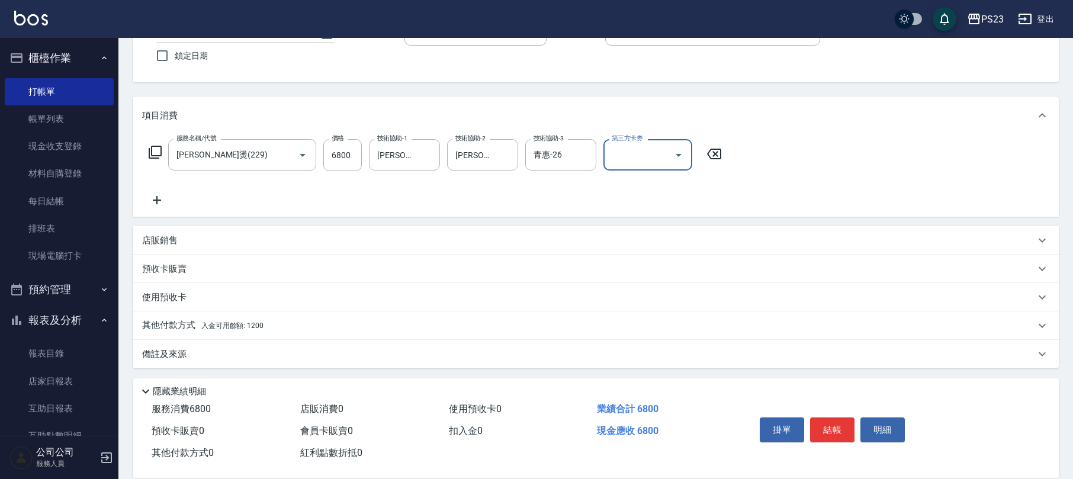
click at [237, 321] on p "其他付款方式 入金可用餘額: 1200" at bounding box center [202, 325] width 121 height 13
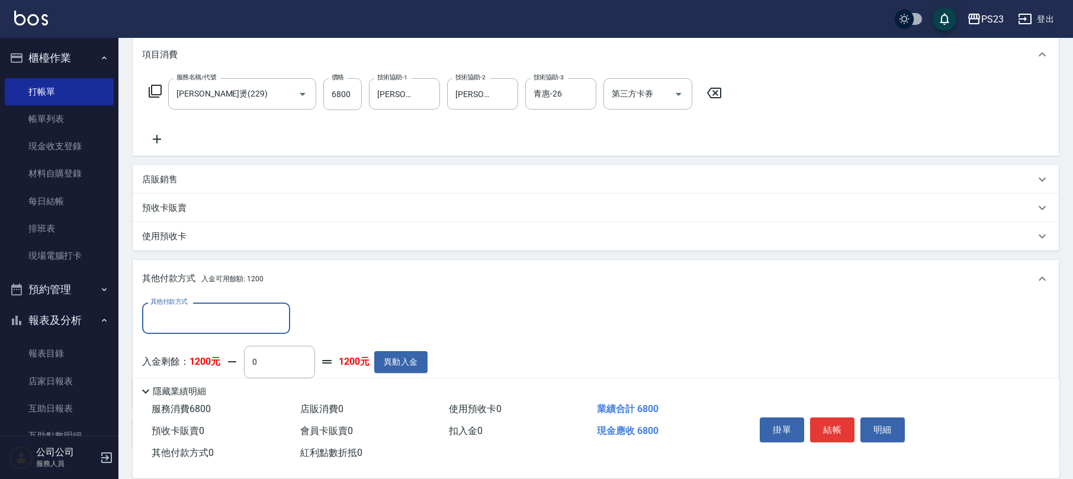
scroll to position [235, 0]
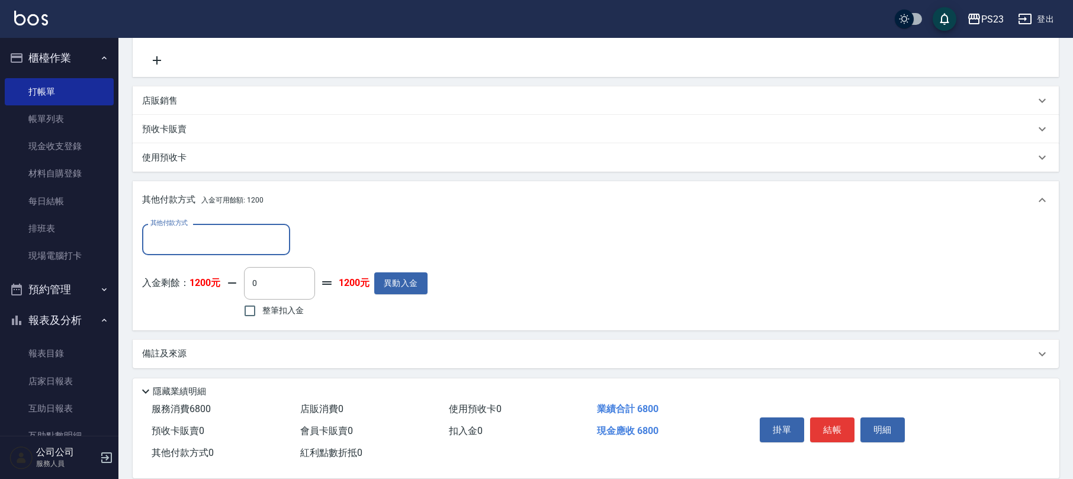
click at [275, 315] on span "整筆扣入金" at bounding box center [282, 310] width 41 height 12
click at [262, 315] on input "整筆扣入金" at bounding box center [249, 310] width 25 height 25
checkbox input "true"
type input "1200"
drag, startPoint x: 181, startPoint y: 351, endPoint x: 188, endPoint y: 348, distance: 7.2
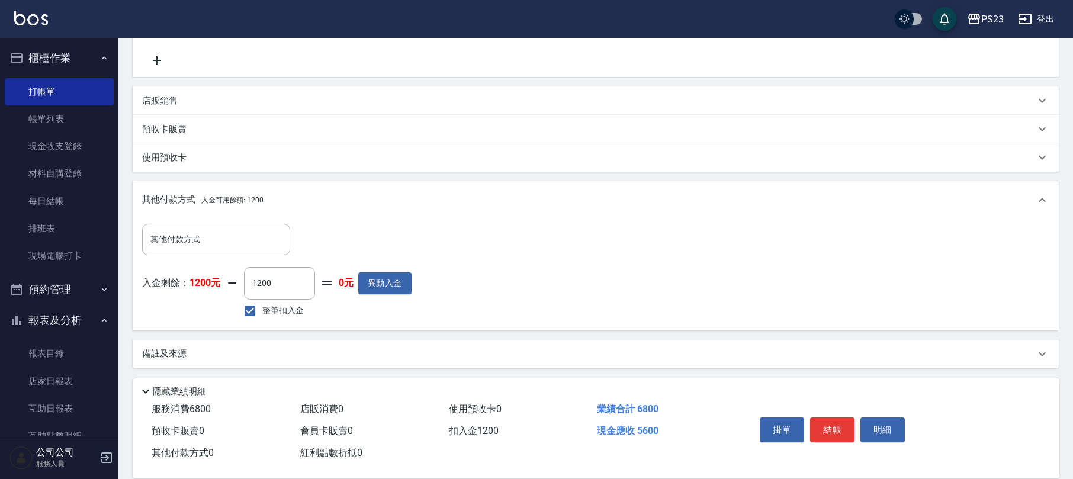
click at [185, 351] on p "備註及來源" at bounding box center [164, 354] width 44 height 12
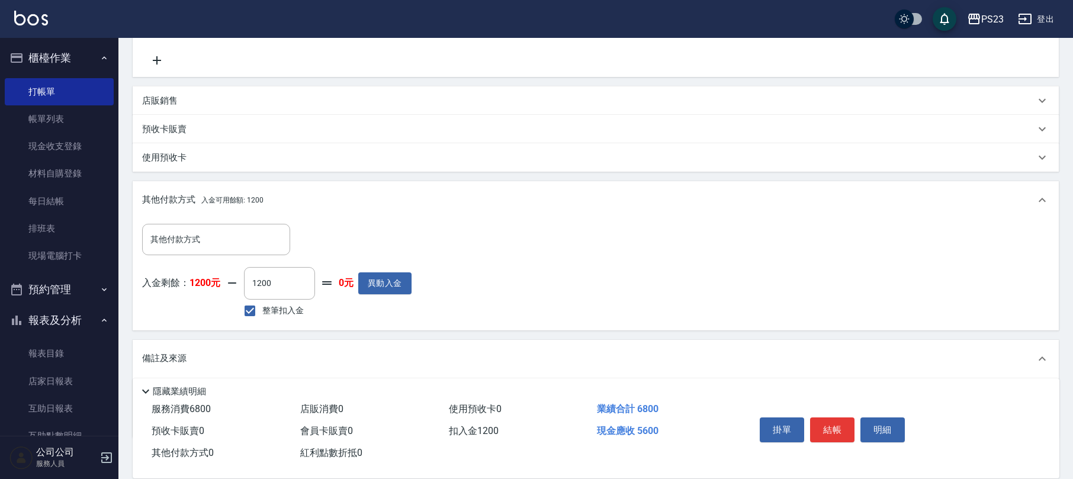
scroll to position [304, 0]
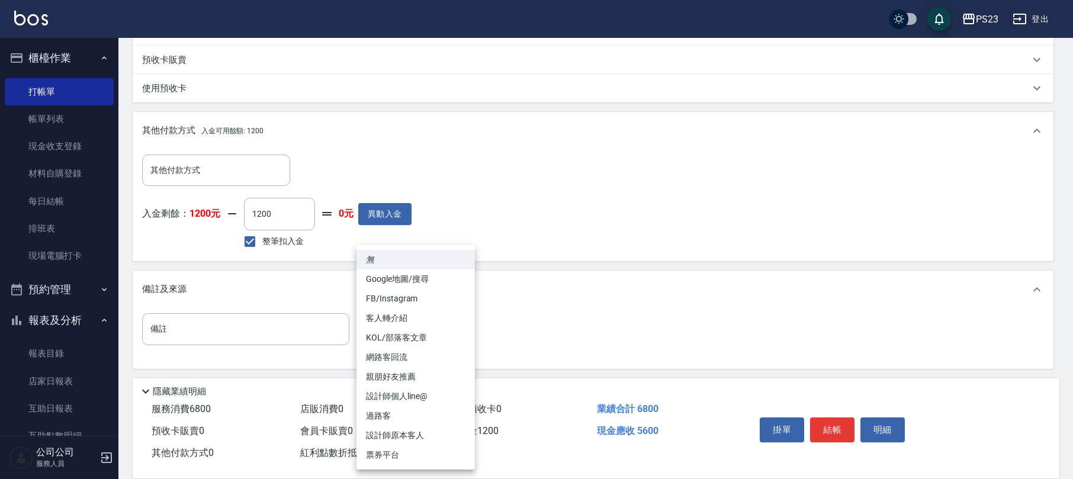
click at [391, 330] on body "PS23 登出 櫃檯作業 打帳單 帳單列表 現金收支登錄 材料自購登錄 每日結帳 排班表 現場電腦打卡 預約管理 預約管理 單日預約紀錄 單週預約紀錄 報表及…" at bounding box center [536, 88] width 1073 height 784
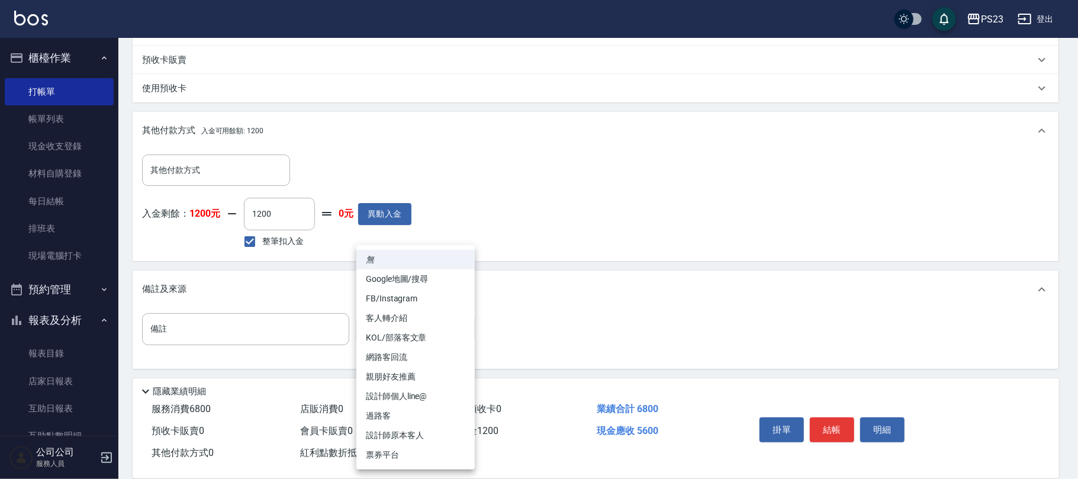
click at [403, 430] on li "設計師原本客人" at bounding box center [415, 436] width 118 height 20
type input "設計師原本客人"
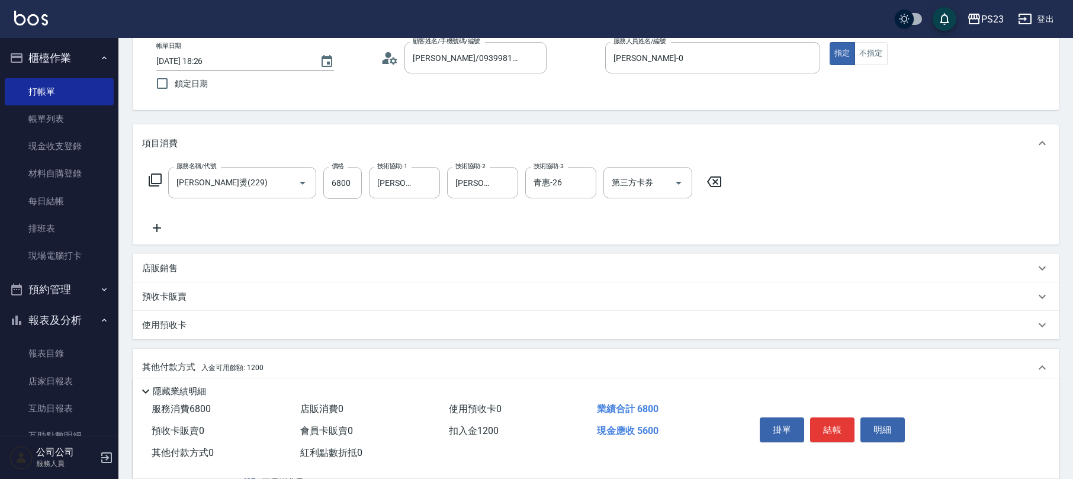
scroll to position [0, 0]
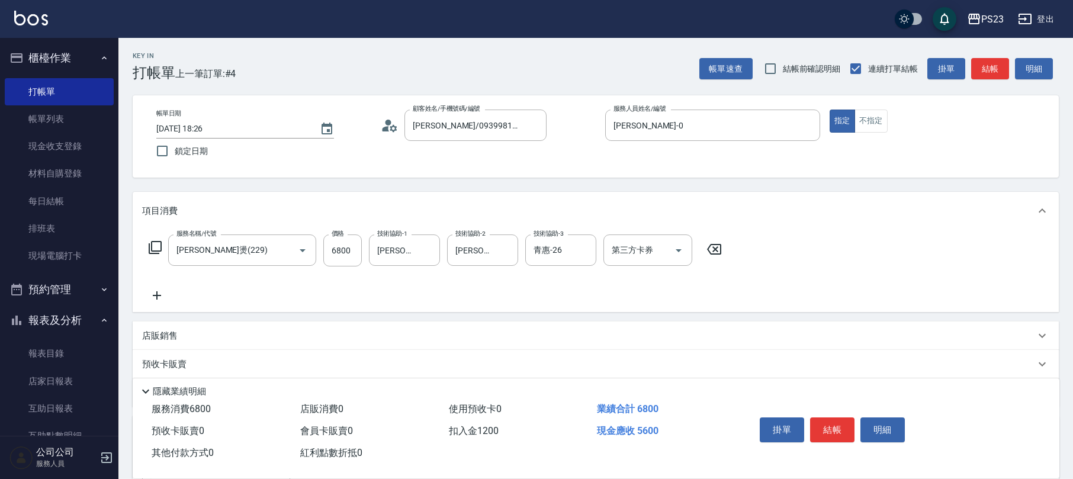
click at [391, 130] on icon at bounding box center [393, 127] width 7 height 7
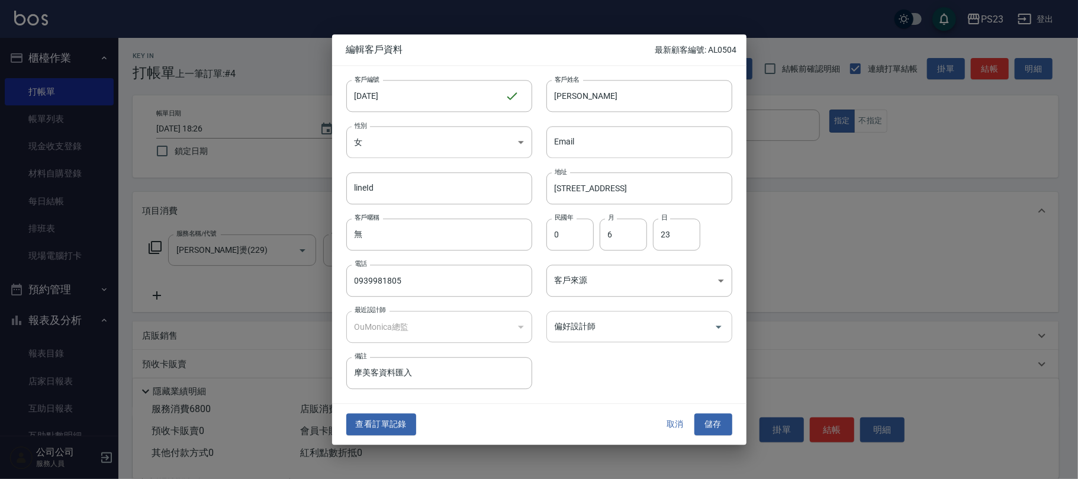
click at [651, 327] on input "偏好設計師" at bounding box center [630, 326] width 157 height 21
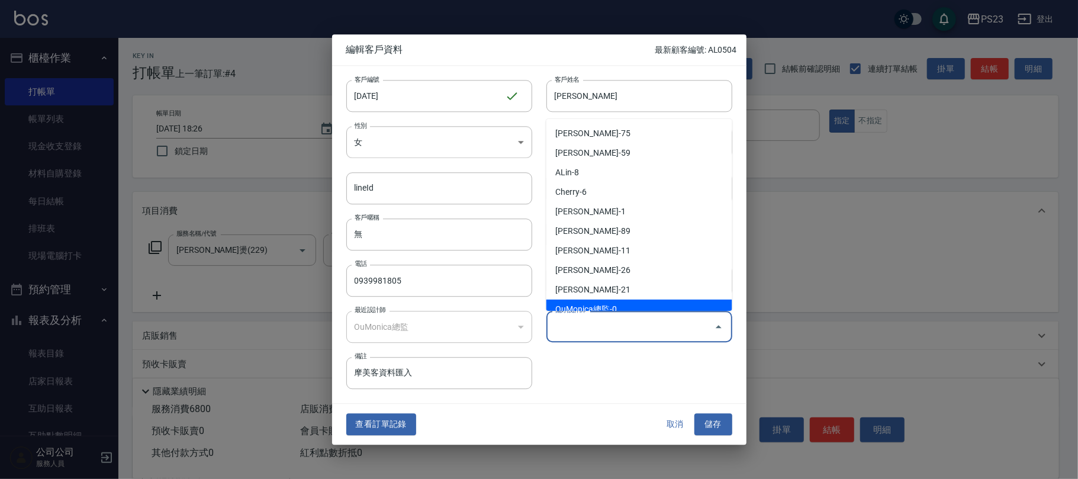
click at [638, 300] on li "OuMonica總監-0" at bounding box center [639, 310] width 186 height 20
type input "OuMonica總監"
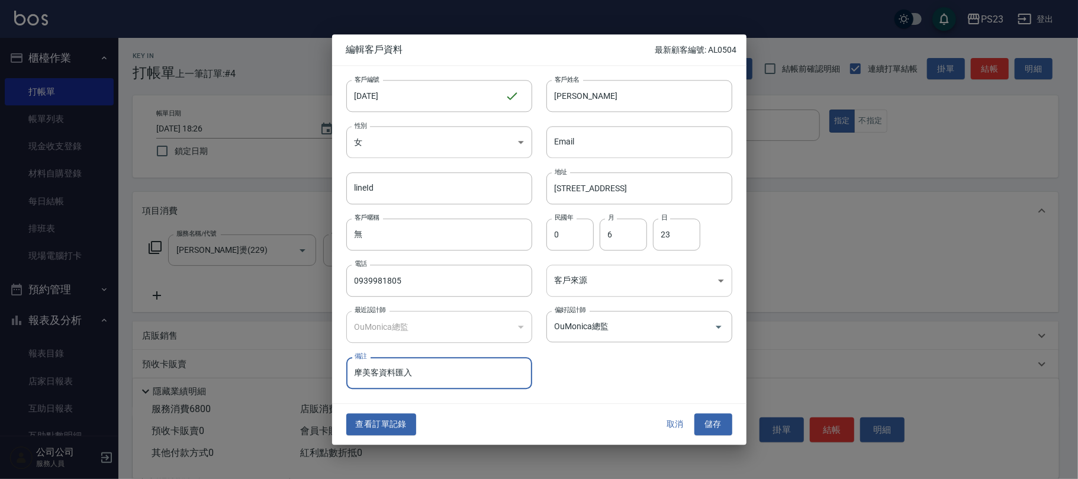
click at [637, 273] on body "PS23 登出 櫃檯作業 打帳單 帳單列表 現金收支登錄 材料自購登錄 每日結帳 排班表 現場電腦打卡 預約管理 預約管理 單日預約紀錄 單週預約紀錄 報表及…" at bounding box center [539, 392] width 1078 height 784
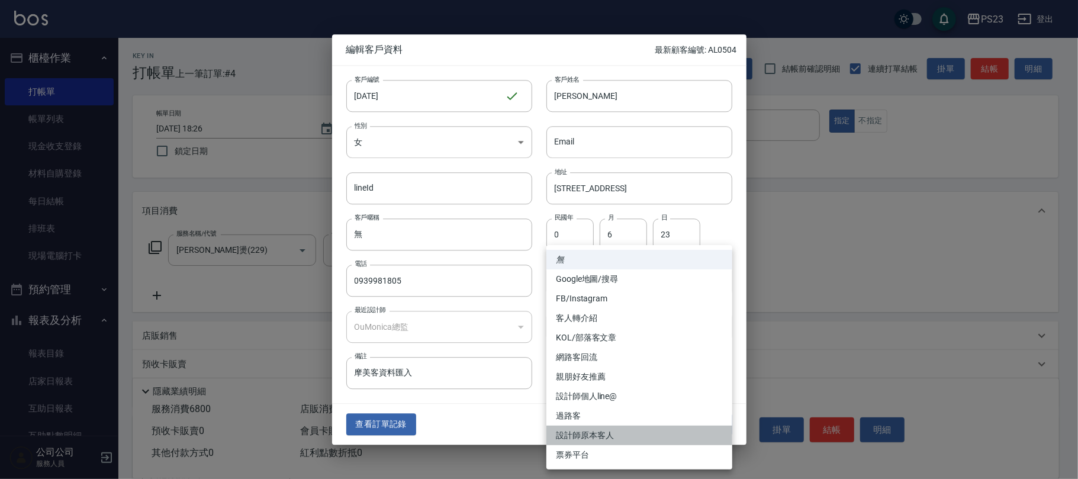
drag, startPoint x: 593, startPoint y: 432, endPoint x: 603, endPoint y: 429, distance: 10.3
click at [593, 432] on li "設計師原本客人" at bounding box center [639, 436] width 186 height 20
type input "設計師原本客人"
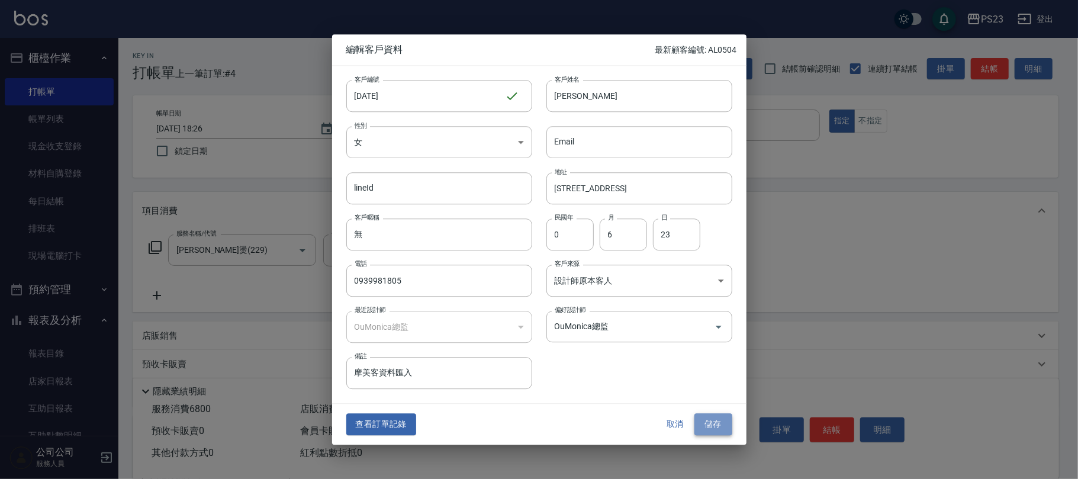
click at [710, 432] on button "儲存" at bounding box center [713, 425] width 38 height 22
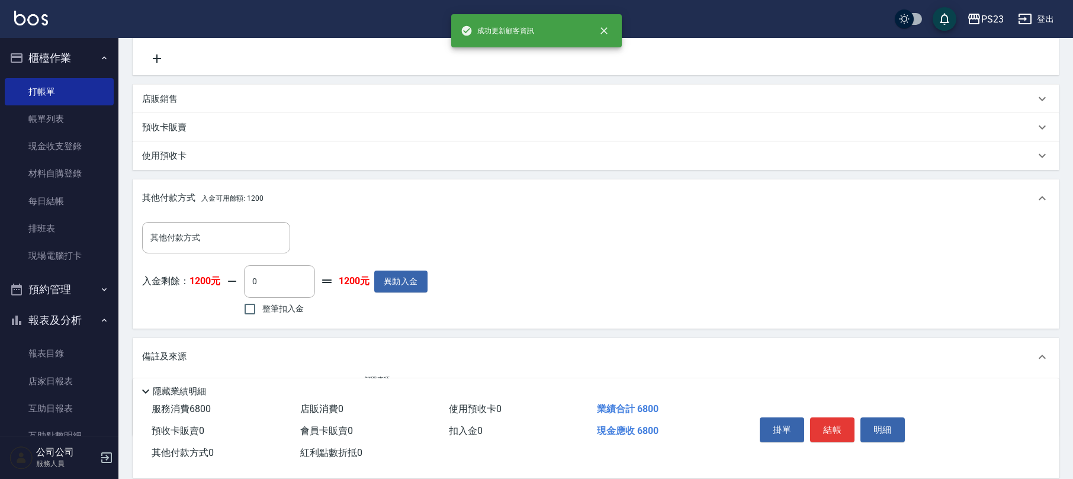
scroll to position [304, 0]
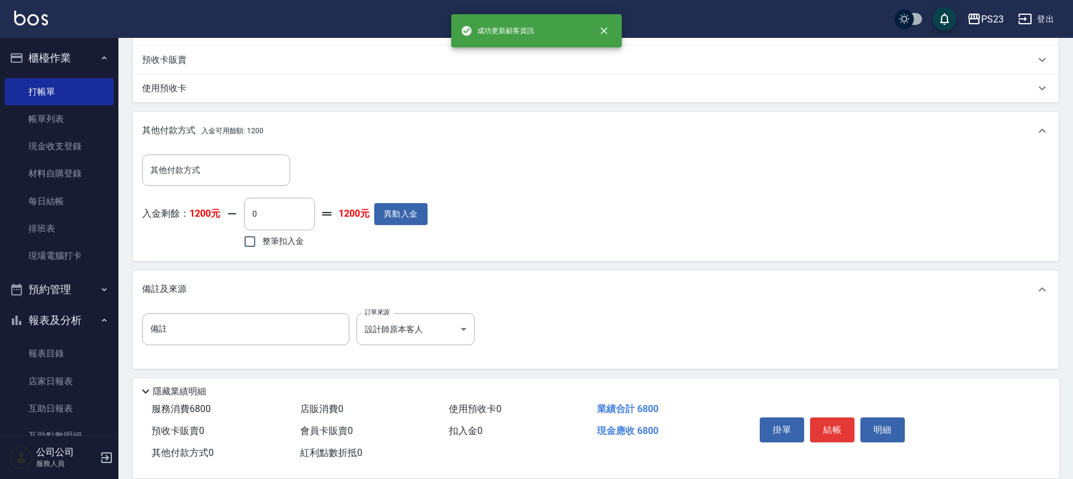
click at [275, 245] on span "整筆扣入金" at bounding box center [282, 241] width 41 height 12
click at [262, 245] on input "整筆扣入金" at bounding box center [249, 241] width 25 height 25
checkbox input "true"
type input "1200"
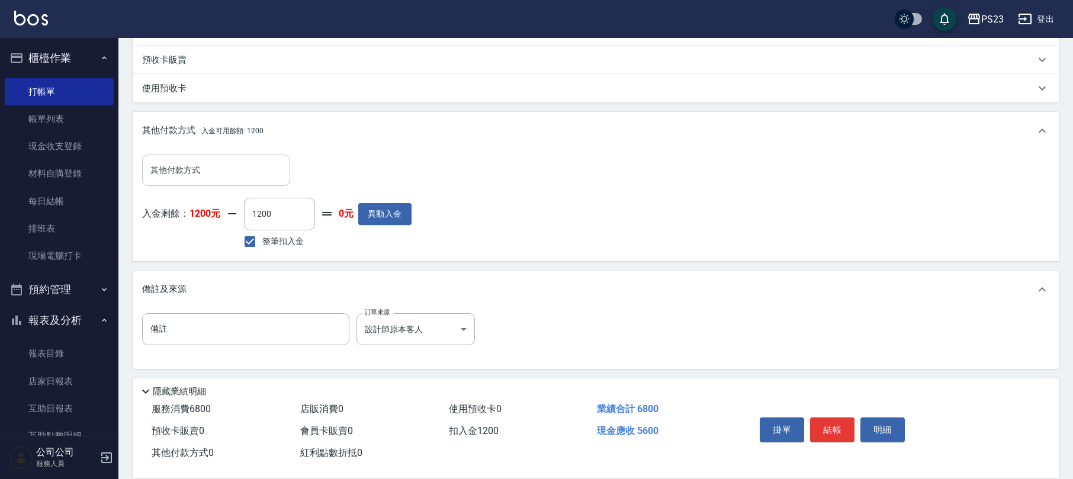
click at [227, 181] on div "其他付款方式" at bounding box center [216, 170] width 148 height 31
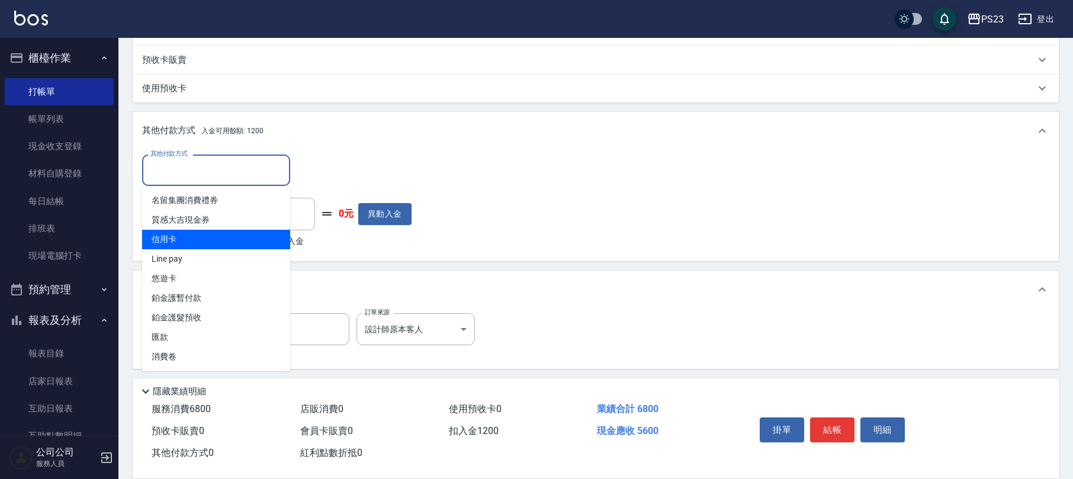
click at [194, 233] on span "信用卡" at bounding box center [216, 240] width 148 height 20
type input "信用卡"
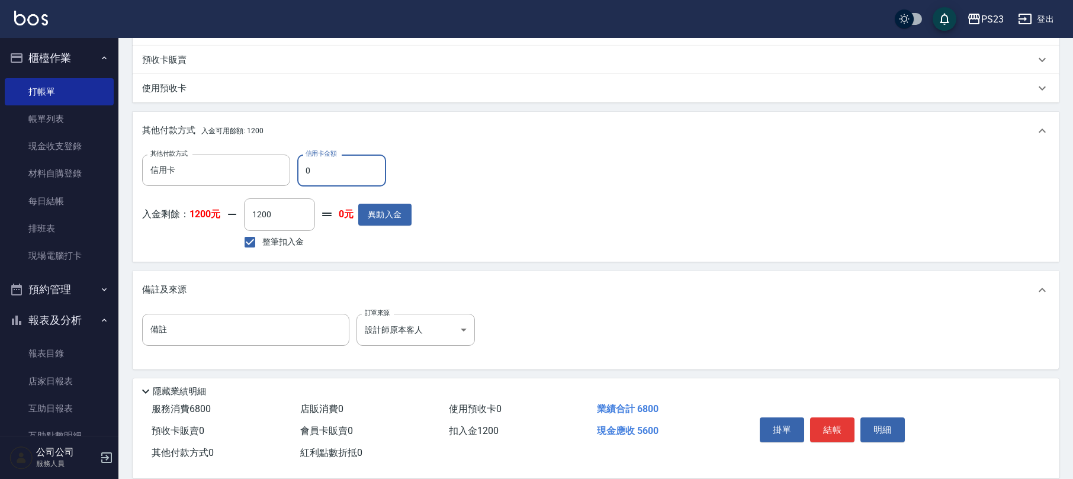
drag, startPoint x: 330, startPoint y: 164, endPoint x: 297, endPoint y: 164, distance: 33.2
click at [297, 164] on input "0" at bounding box center [341, 171] width 89 height 32
type input "5600"
click at [829, 436] on button "結帳" at bounding box center [832, 429] width 44 height 25
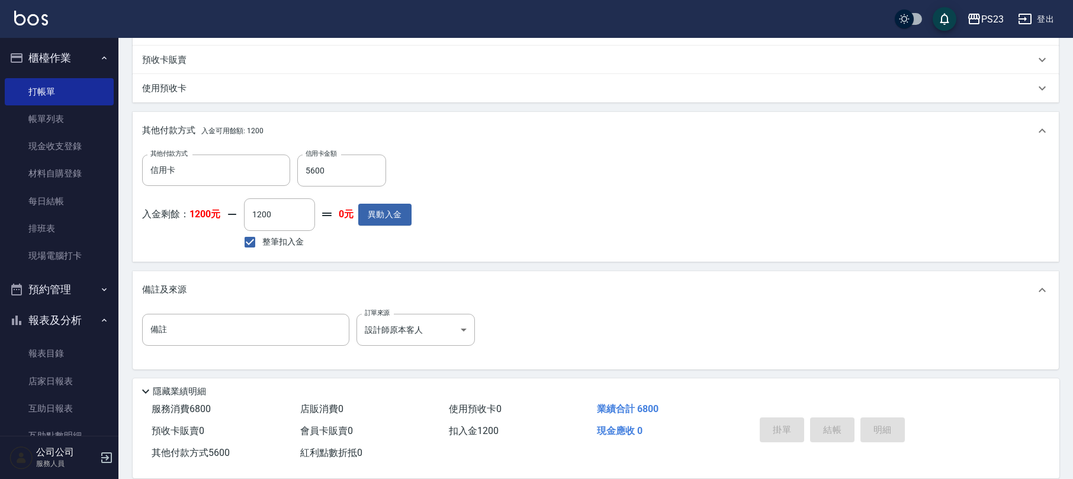
type input "[DATE] 18:27"
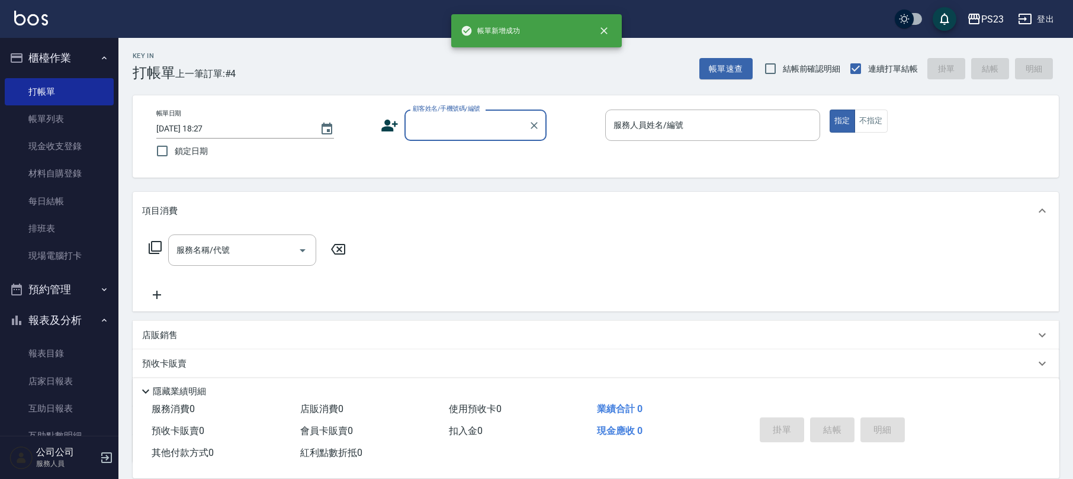
scroll to position [0, 0]
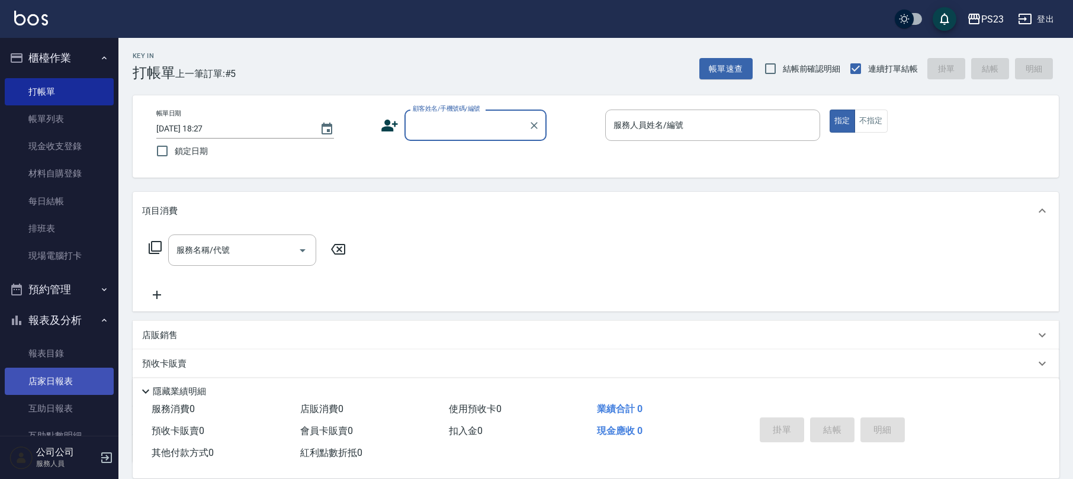
drag, startPoint x: 72, startPoint y: 375, endPoint x: 69, endPoint y: 366, distance: 9.4
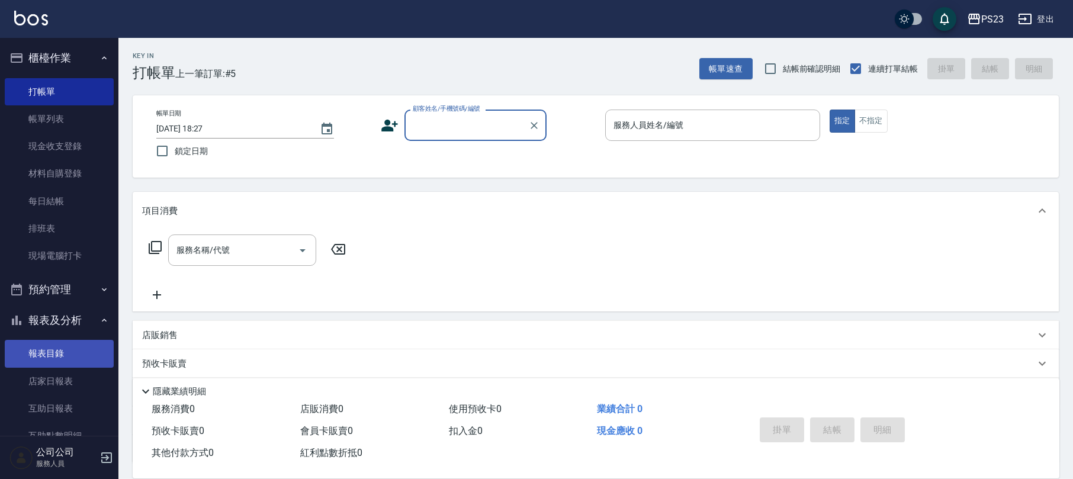
click at [72, 374] on link "店家日報表" at bounding box center [59, 381] width 109 height 27
